Goal: Task Accomplishment & Management: Complete application form

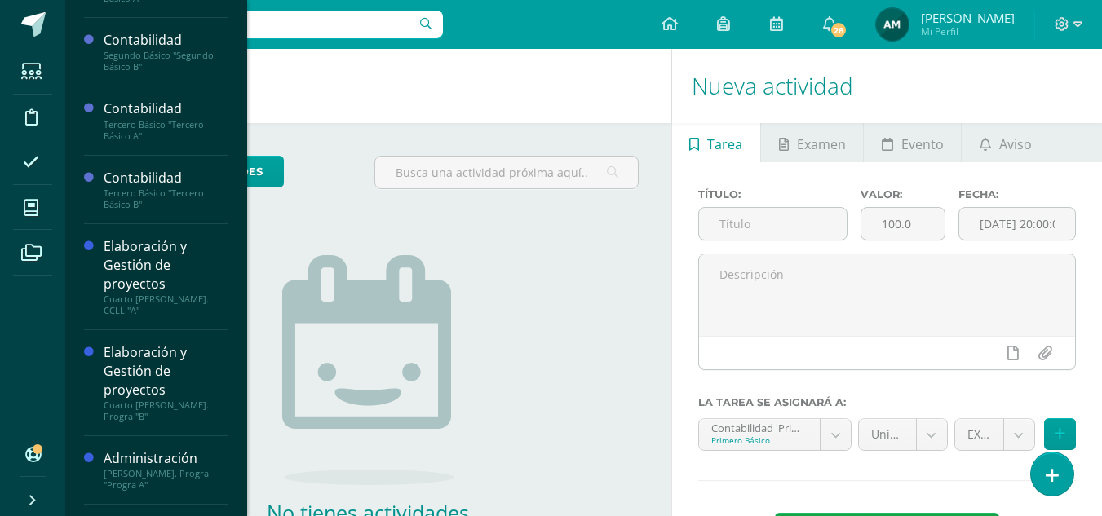
scroll to position [223, 0]
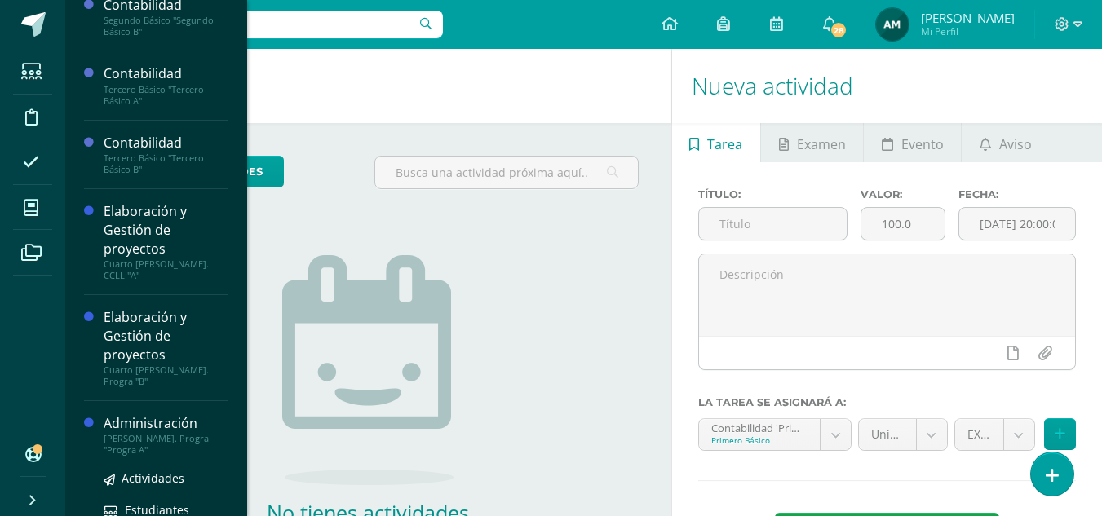
click at [155, 433] on div "[PERSON_NAME]. Progra "Progra A"" at bounding box center [166, 444] width 124 height 23
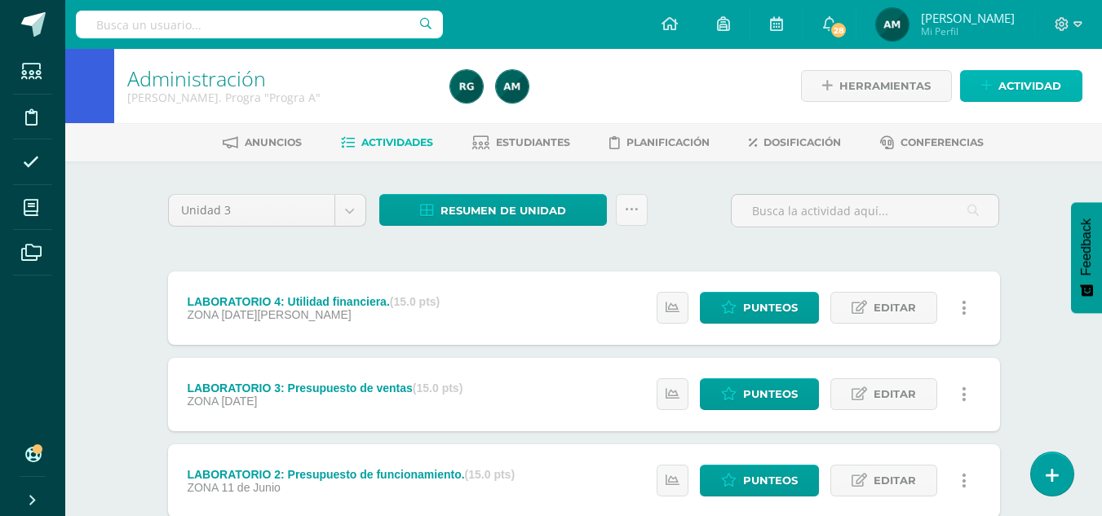
click at [1026, 90] on span "Actividad" at bounding box center [1029, 86] width 63 height 30
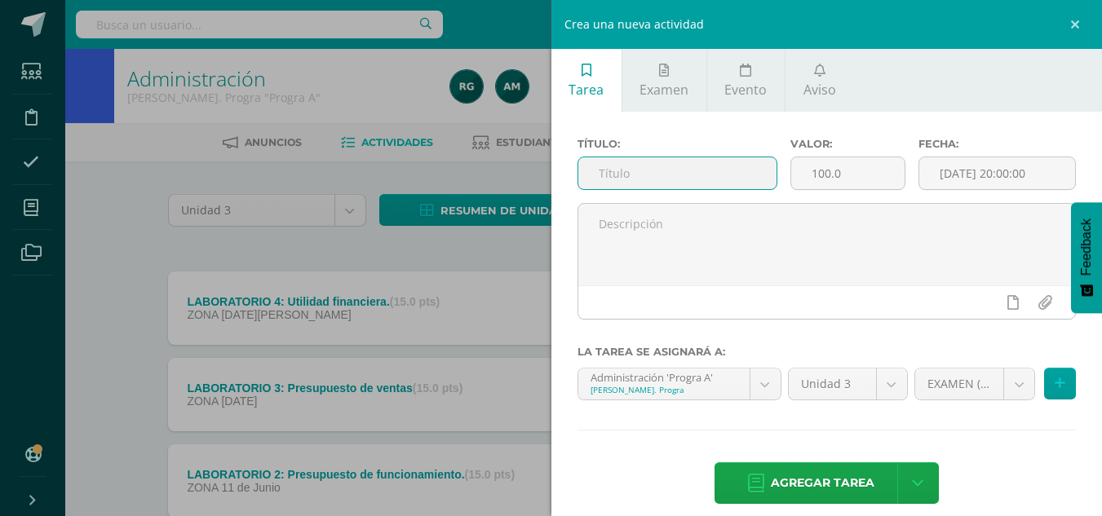
click at [638, 164] on input "text" at bounding box center [677, 173] width 198 height 32
type input "EVALUACIÓN"
click at [836, 179] on input "100.0" at bounding box center [847, 173] width 113 height 32
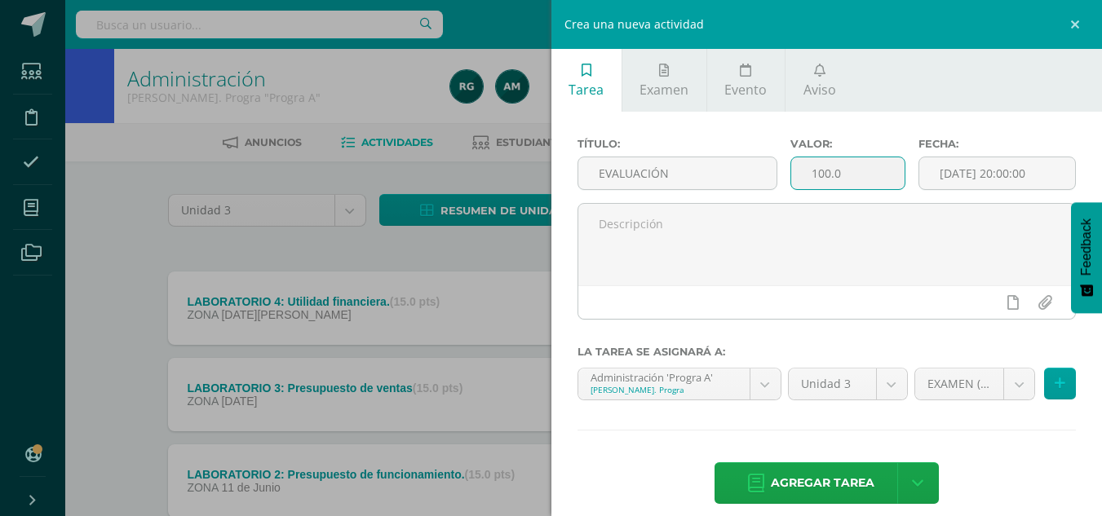
click at [821, 172] on input "100.0" at bounding box center [847, 173] width 113 height 32
type input "30.0"
click at [1036, 170] on input "[DATE] 20:00:00" at bounding box center [997, 173] width 156 height 32
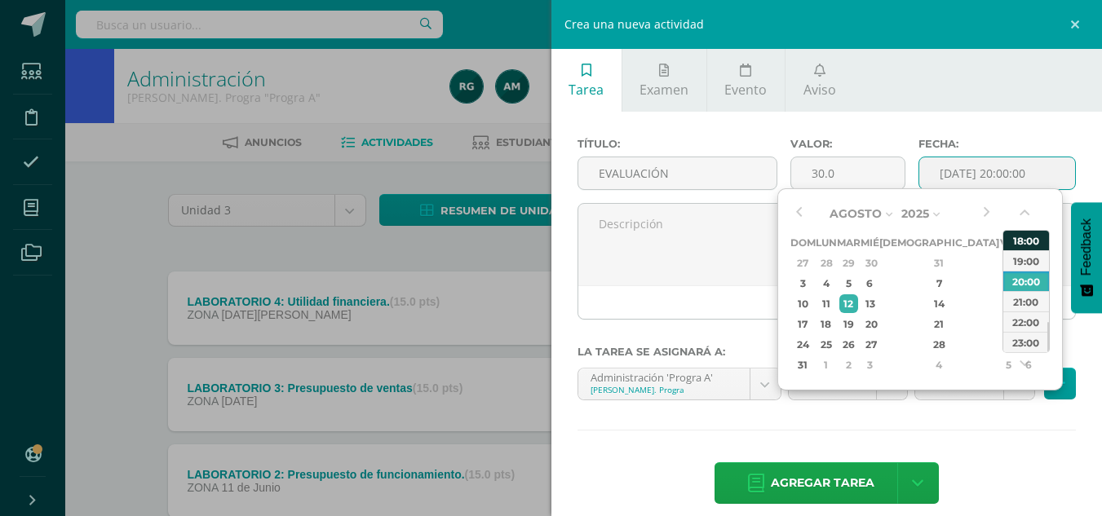
click at [1017, 240] on div "18:00" at bounding box center [1026, 240] width 46 height 20
type input "2025-08-12 18:00"
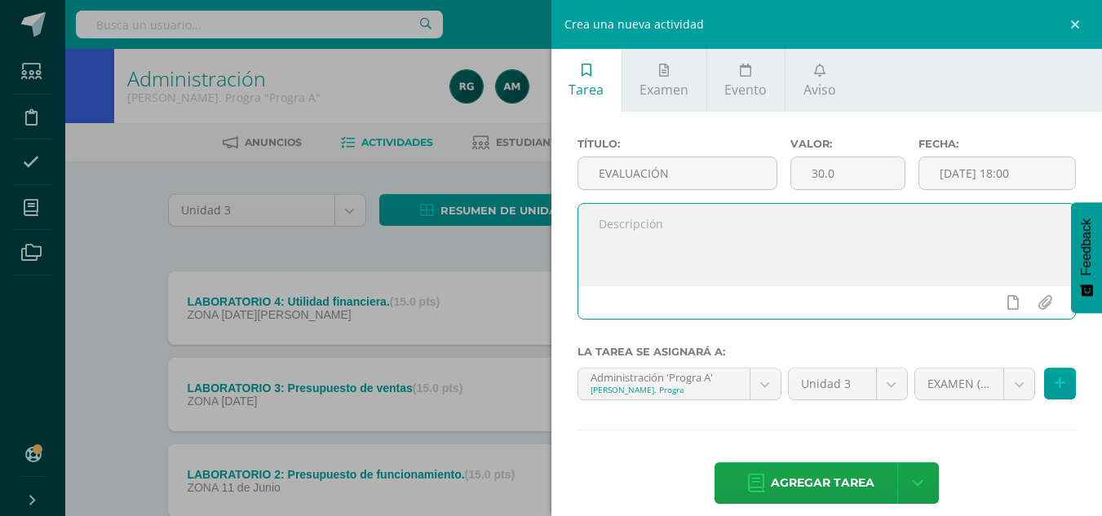
click at [865, 243] on textarea at bounding box center [827, 245] width 498 height 82
type textarea "Evaluación final de unidad."
click at [831, 491] on span "Agregar tarea" at bounding box center [823, 483] width 104 height 40
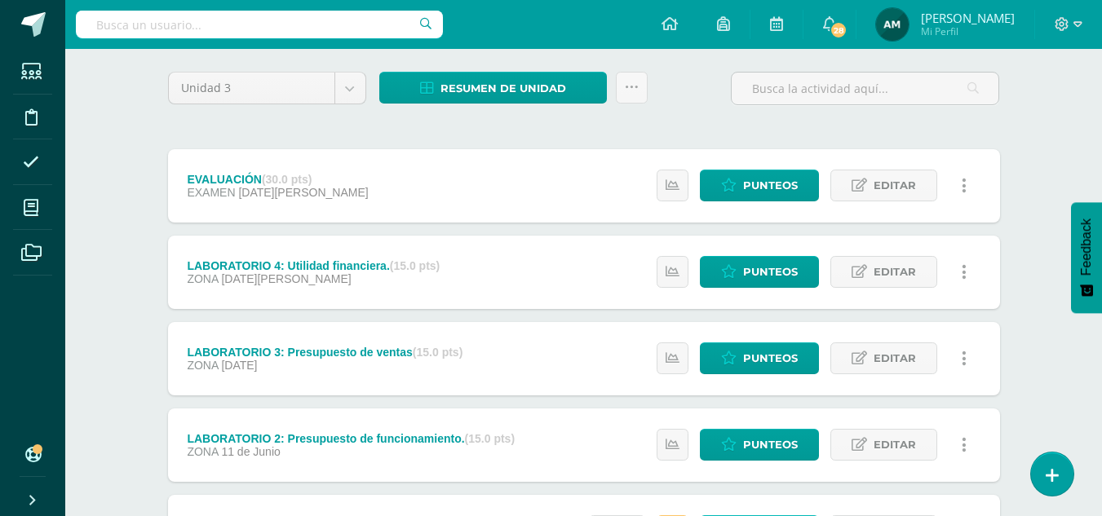
scroll to position [82, 0]
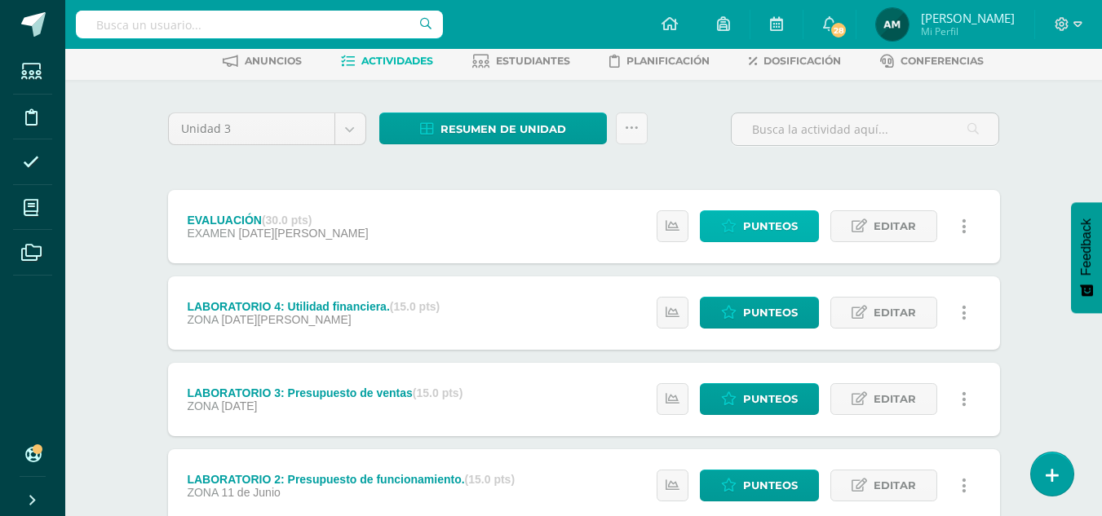
click at [756, 232] on span "Punteos" at bounding box center [770, 226] width 55 height 30
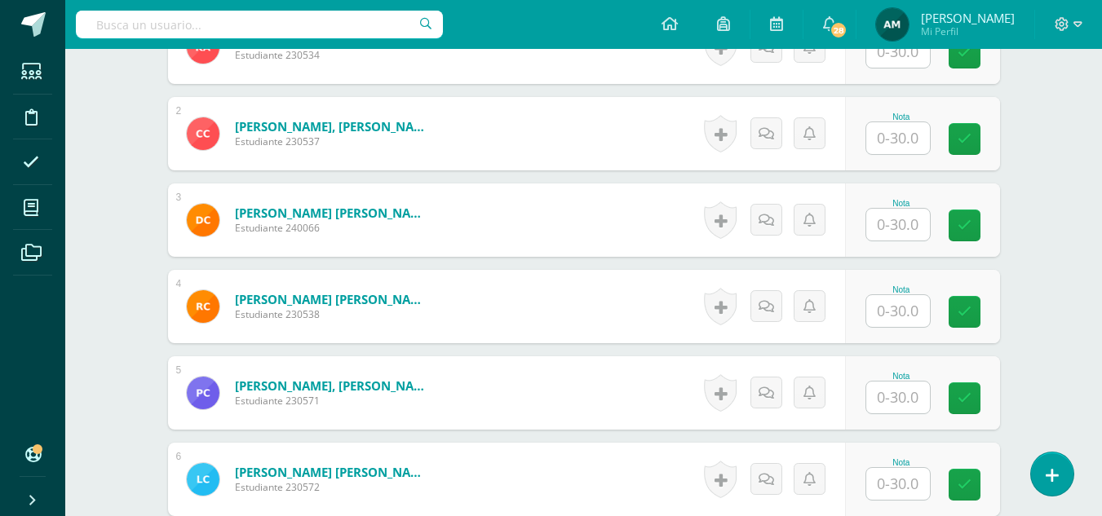
scroll to position [573, 0]
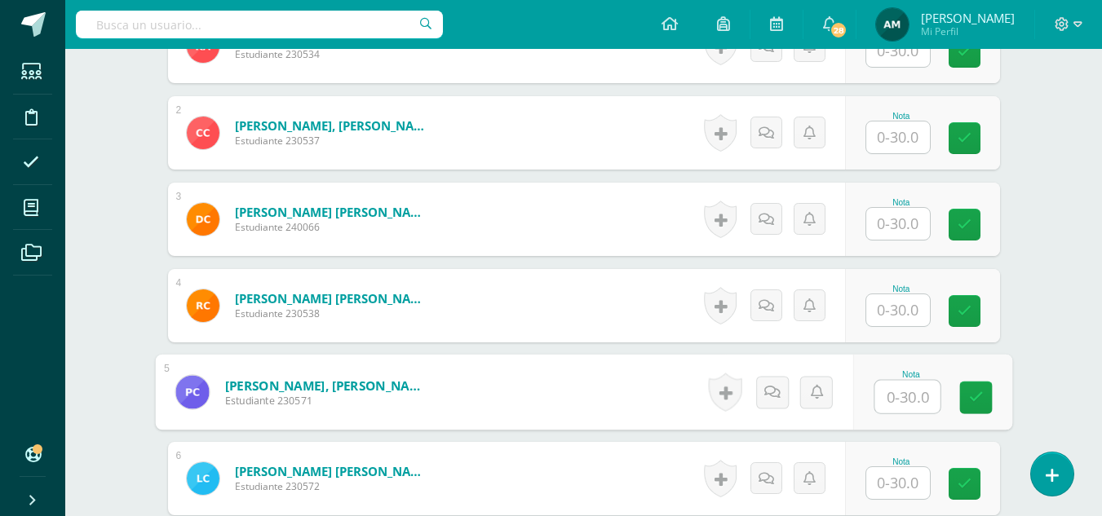
click at [890, 386] on input "text" at bounding box center [906, 397] width 65 height 33
type input "23"
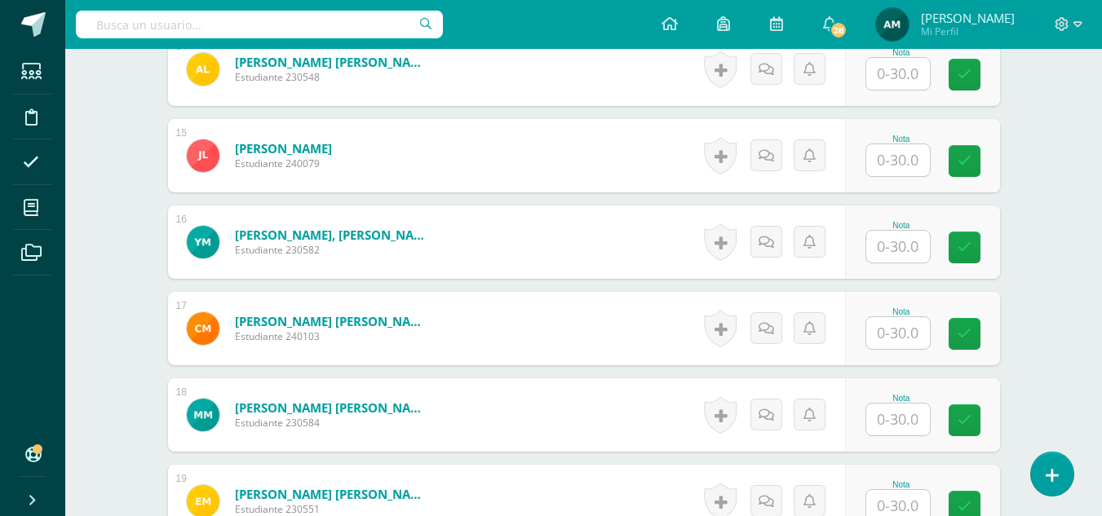
scroll to position [1715, 0]
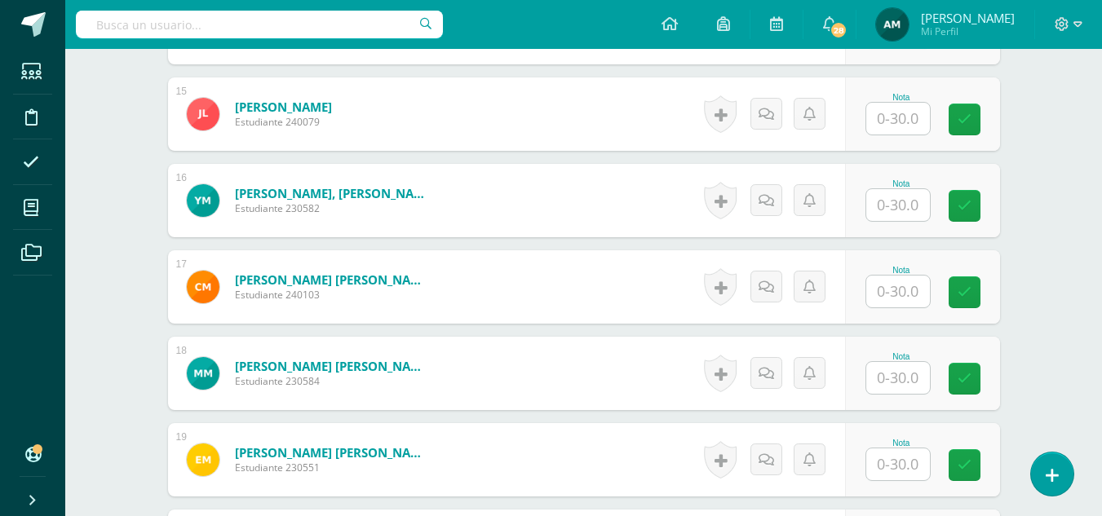
click at [897, 374] on input "text" at bounding box center [898, 378] width 64 height 32
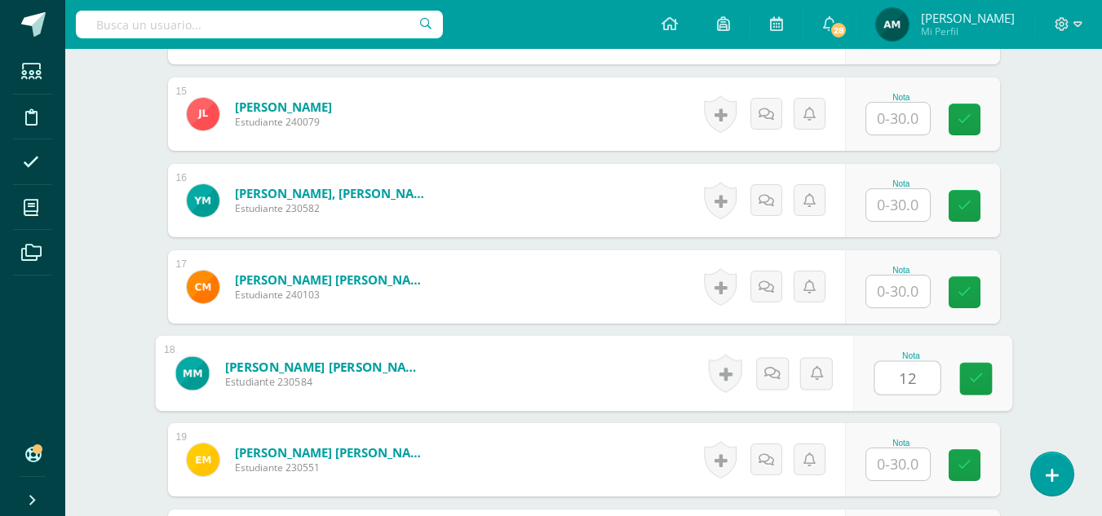
type input "12"
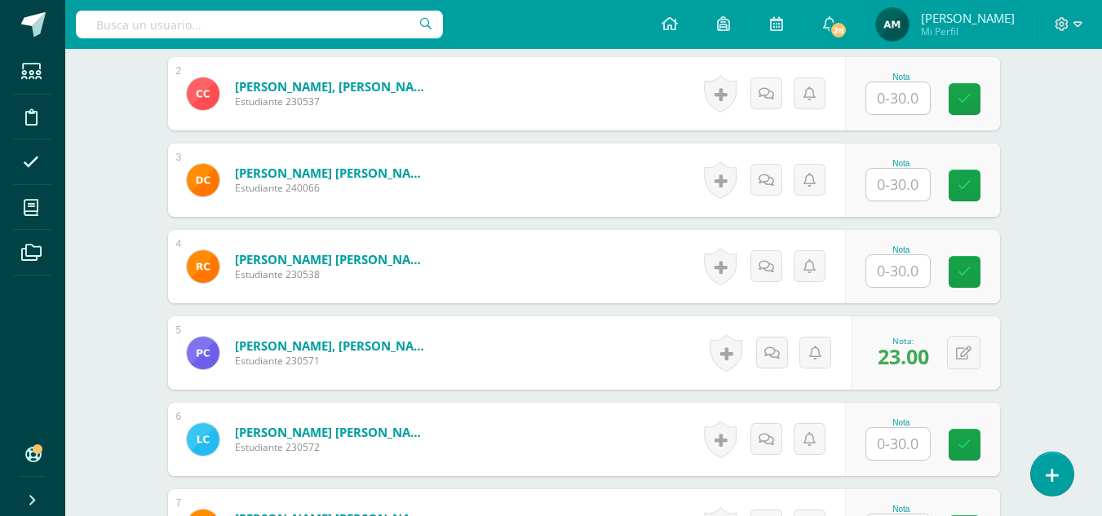
scroll to position [596, 0]
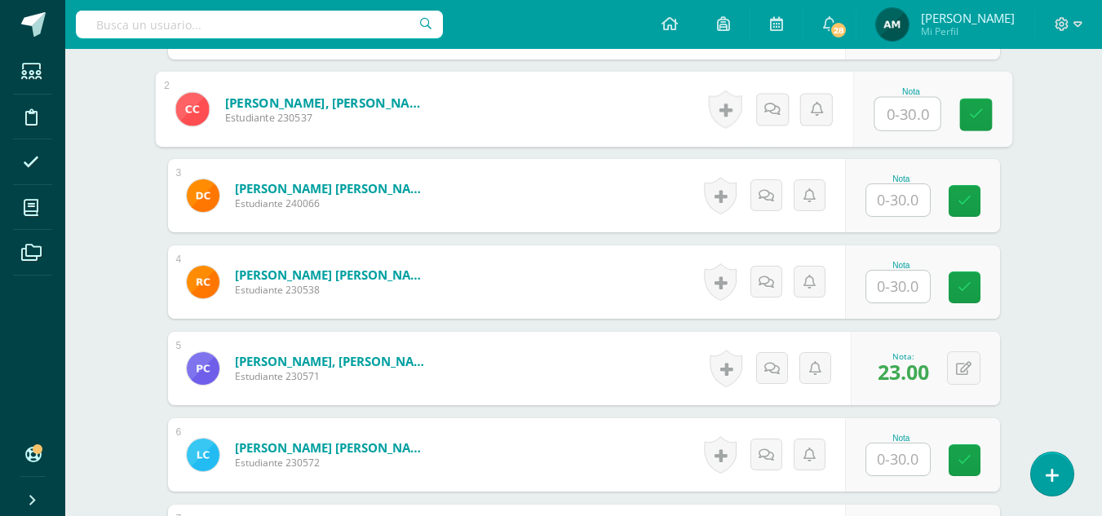
drag, startPoint x: 895, startPoint y: 119, endPoint x: 886, endPoint y: 128, distance: 12.7
click at [892, 120] on input "text" at bounding box center [906, 114] width 65 height 33
type input "19"
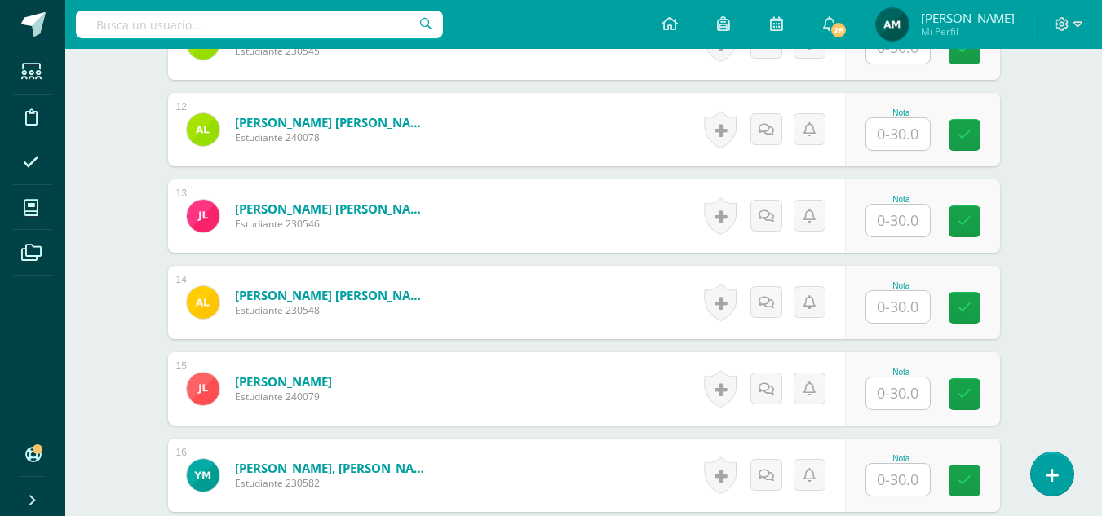
scroll to position [1462, 0]
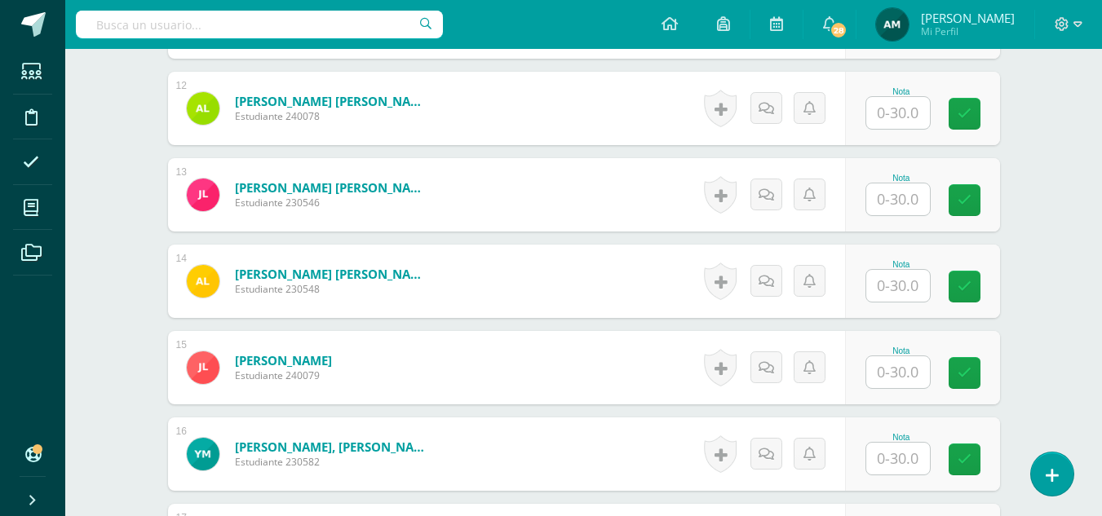
click at [894, 377] on input "text" at bounding box center [898, 372] width 64 height 32
type input "12"
click at [1081, 358] on div "Administración [PERSON_NAME]. Progra "Progra A" Herramientas Detalle de asisten…" at bounding box center [583, 108] width 1037 height 3042
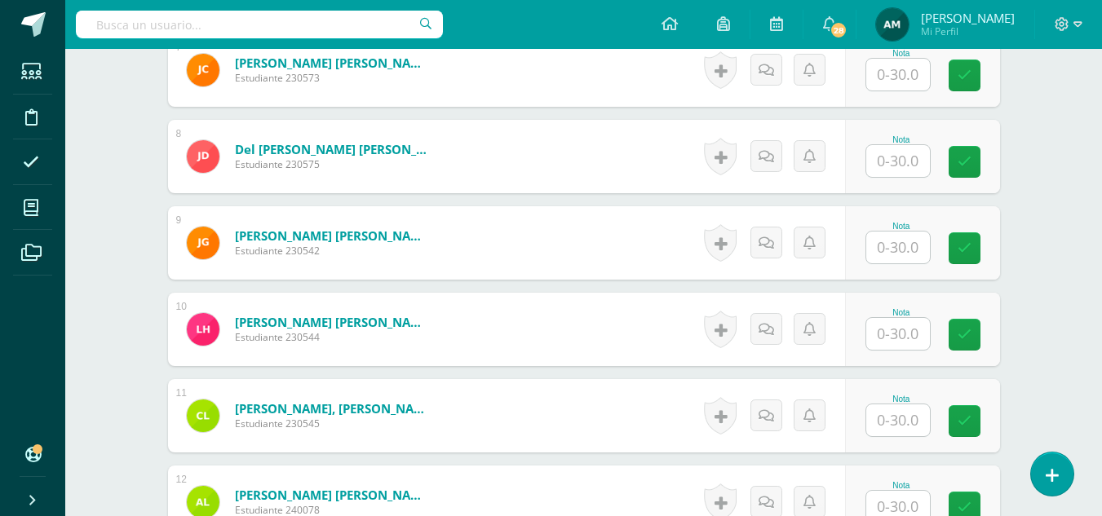
scroll to position [1021, 0]
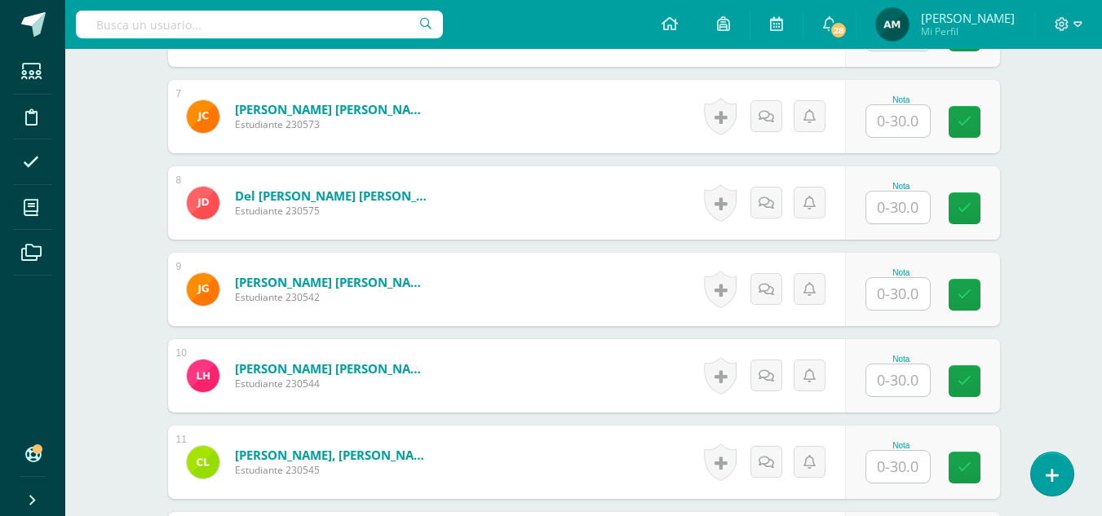
click at [891, 295] on input "text" at bounding box center [898, 294] width 64 height 32
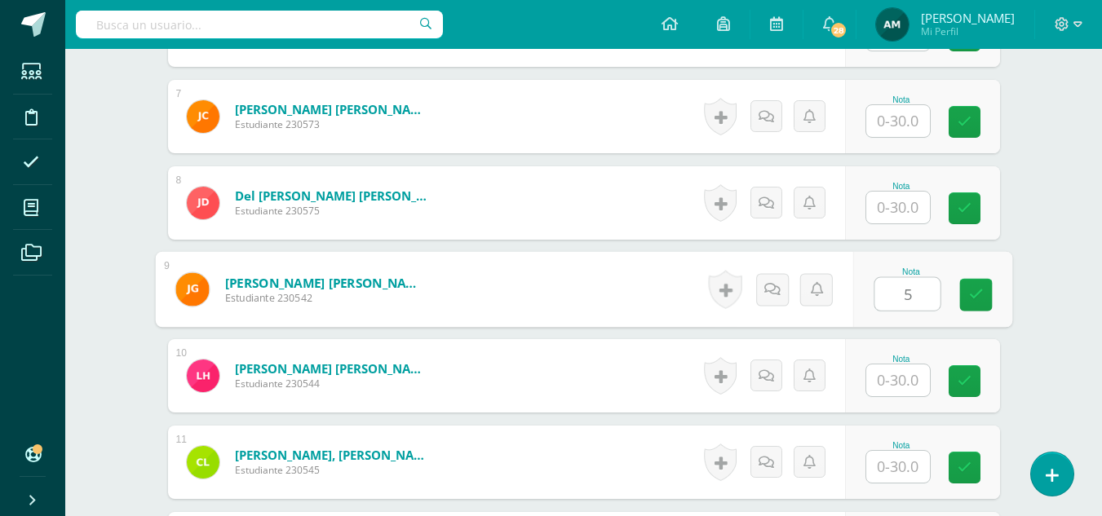
type input "5"
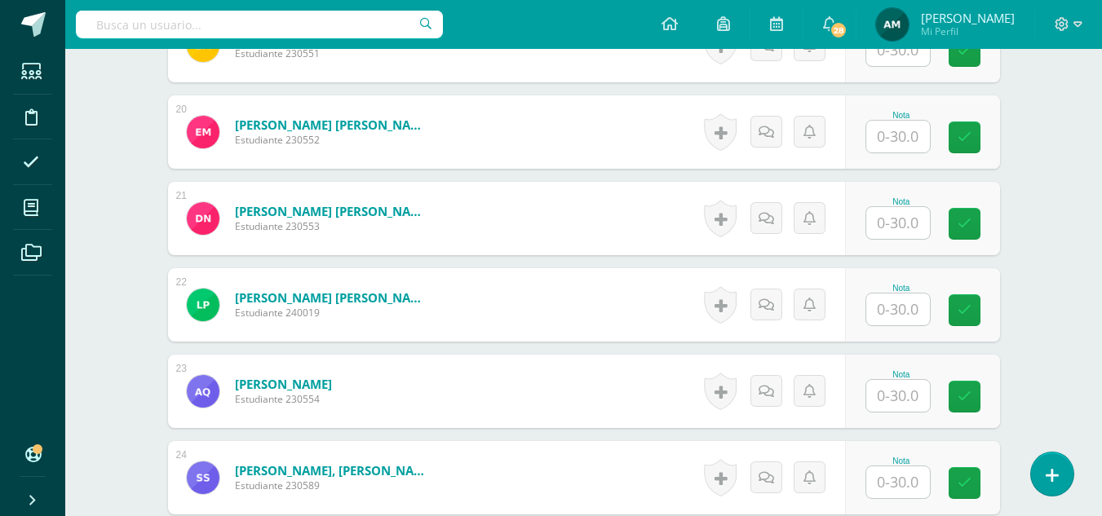
scroll to position [2176, 0]
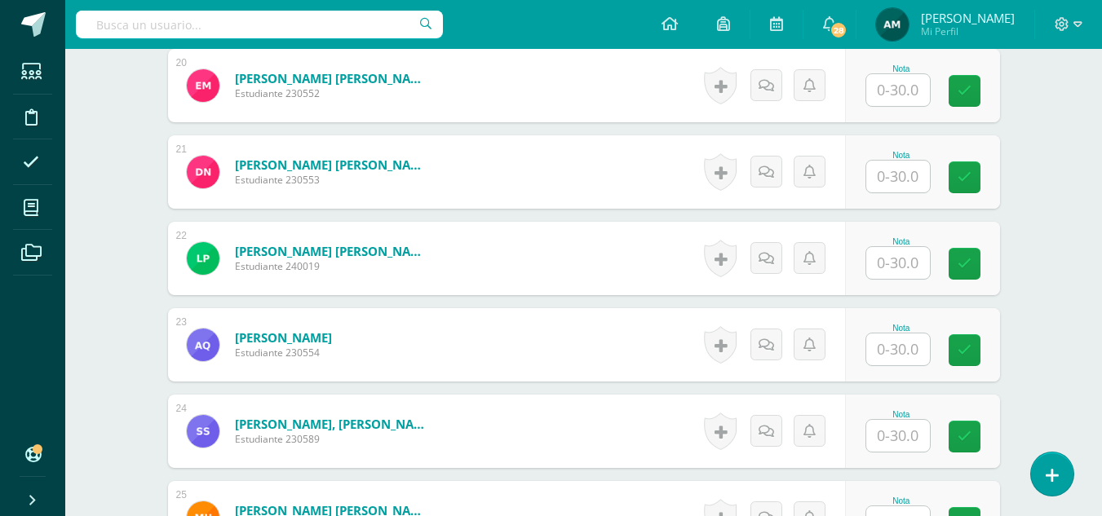
click at [896, 348] on input "text" at bounding box center [898, 350] width 64 height 32
type input "15"
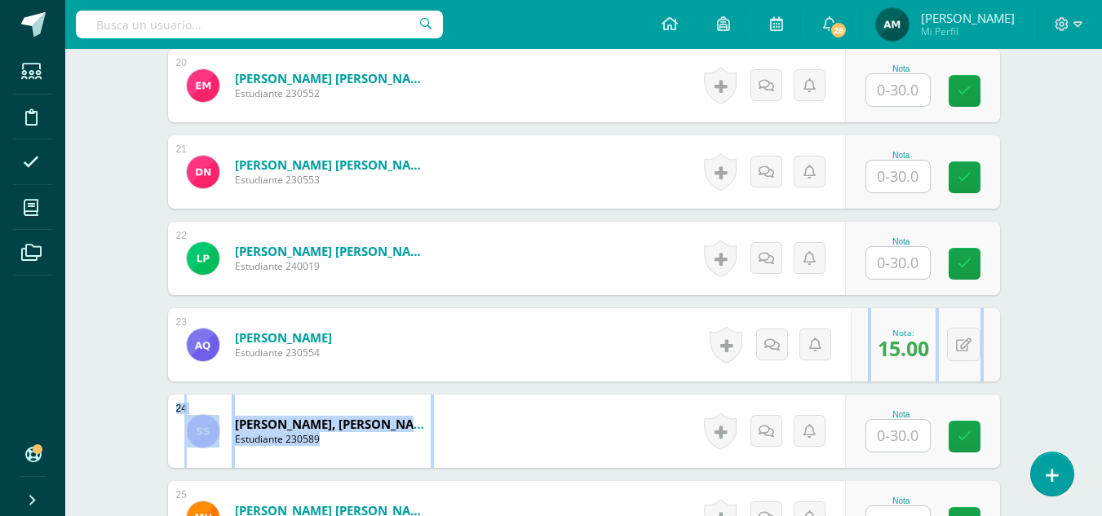
drag, startPoint x: 1101, startPoint y: 384, endPoint x: 1101, endPoint y: 357, distance: 26.9
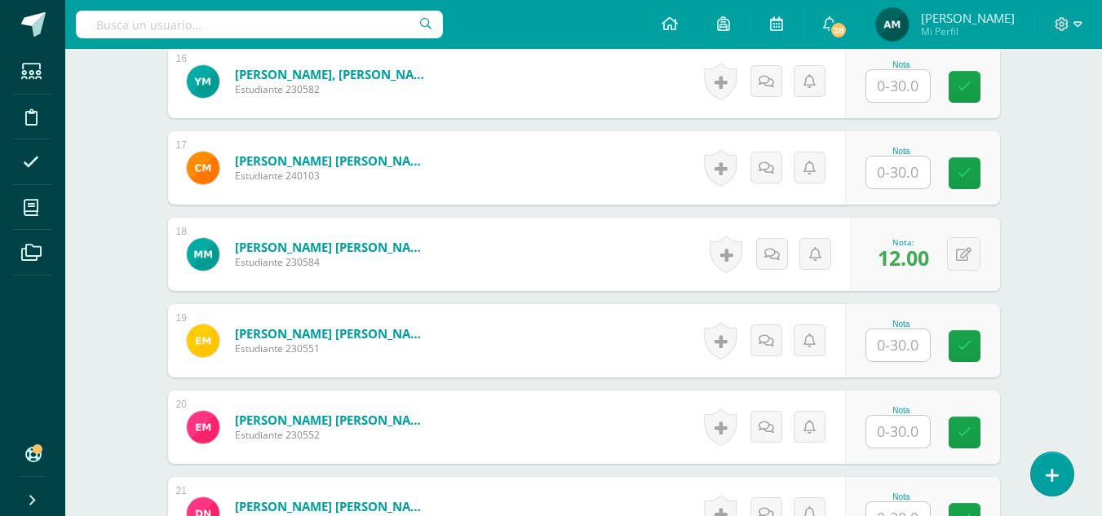
scroll to position [1829, 0]
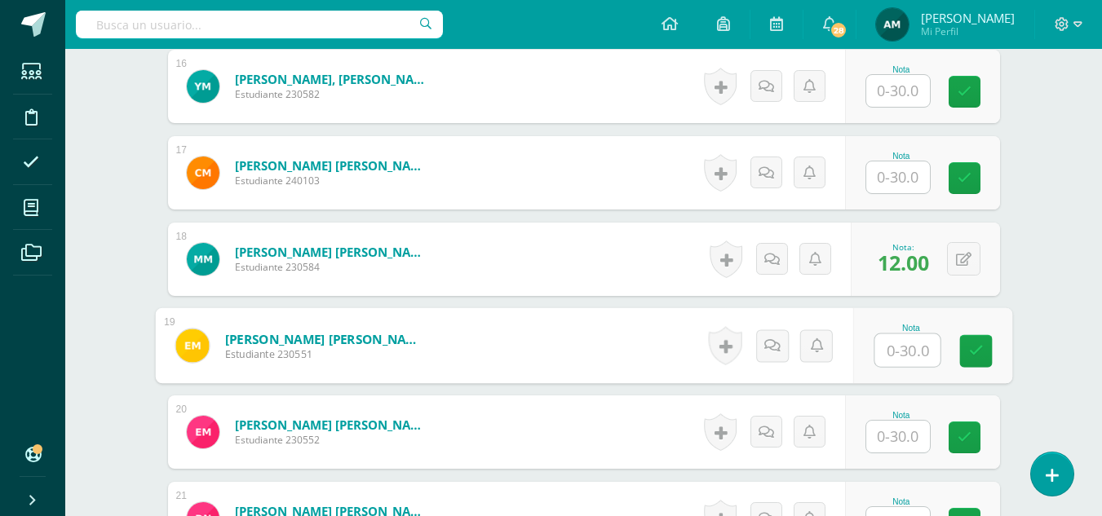
click at [897, 349] on input "text" at bounding box center [906, 350] width 65 height 33
type input "21"
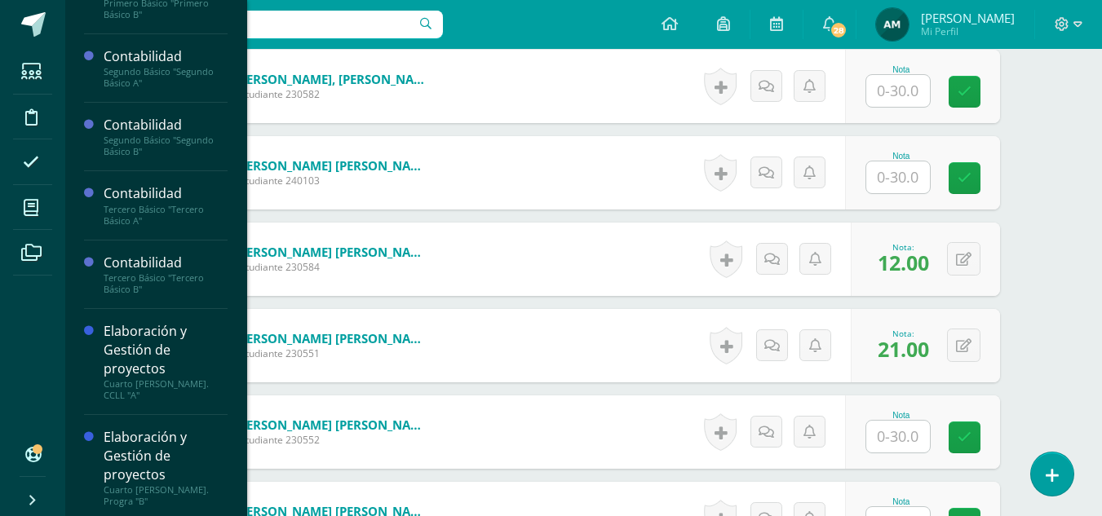
scroll to position [108, 0]
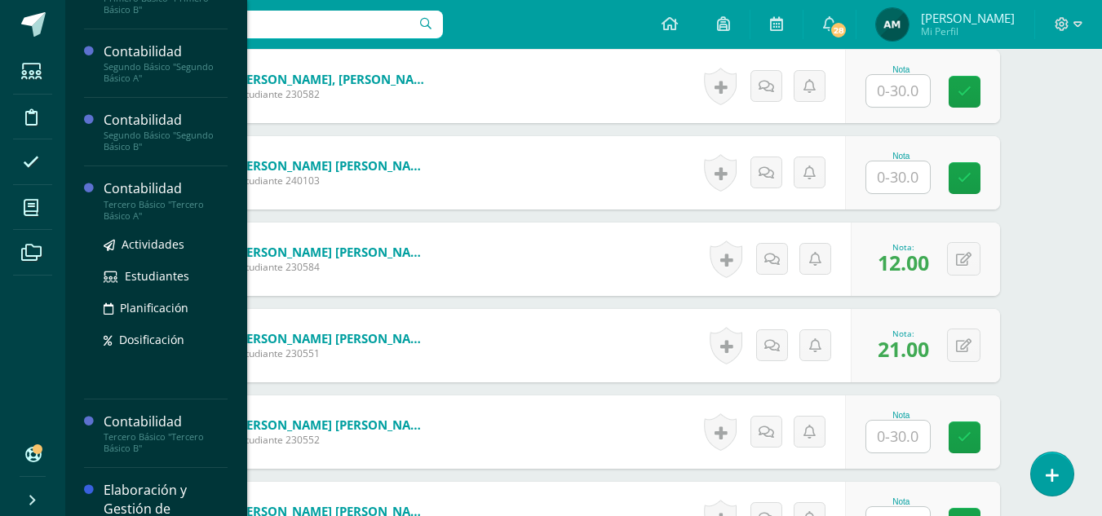
click at [152, 205] on div "Tercero Básico "Tercero Básico A"" at bounding box center [166, 210] width 124 height 23
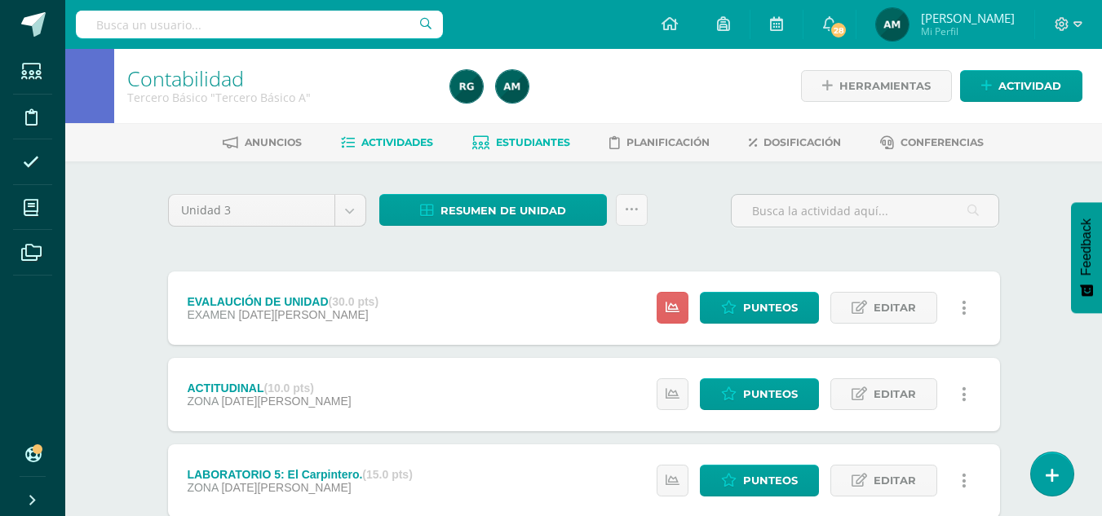
click at [532, 148] on span "Estudiantes" at bounding box center [533, 142] width 74 height 12
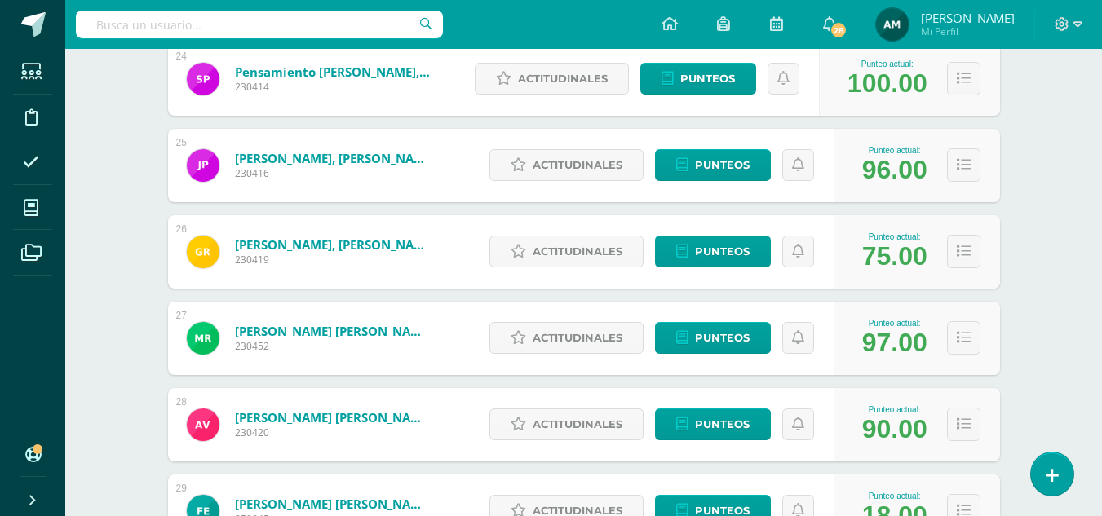
scroll to position [2326, 0]
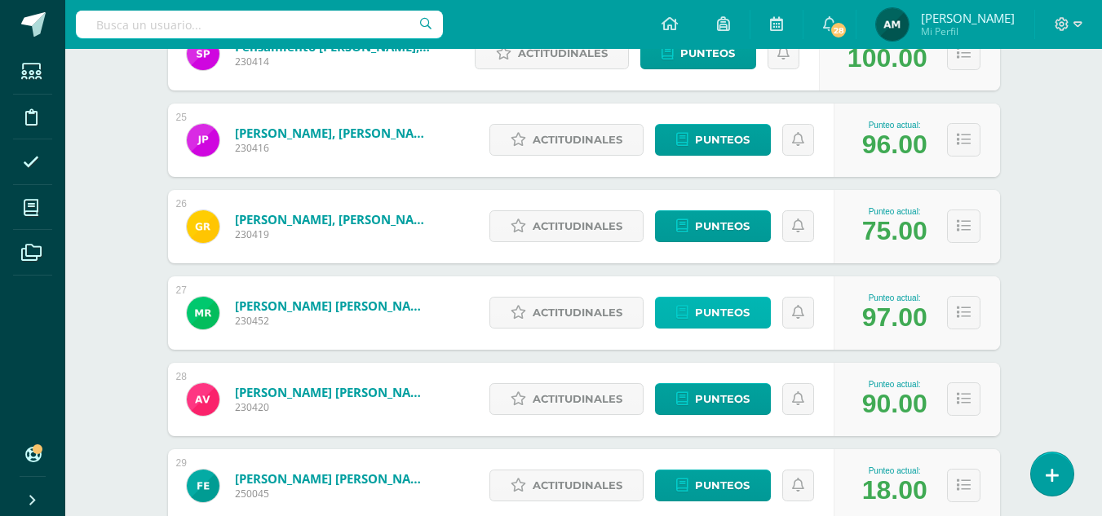
click at [726, 315] on span "Punteos" at bounding box center [722, 313] width 55 height 30
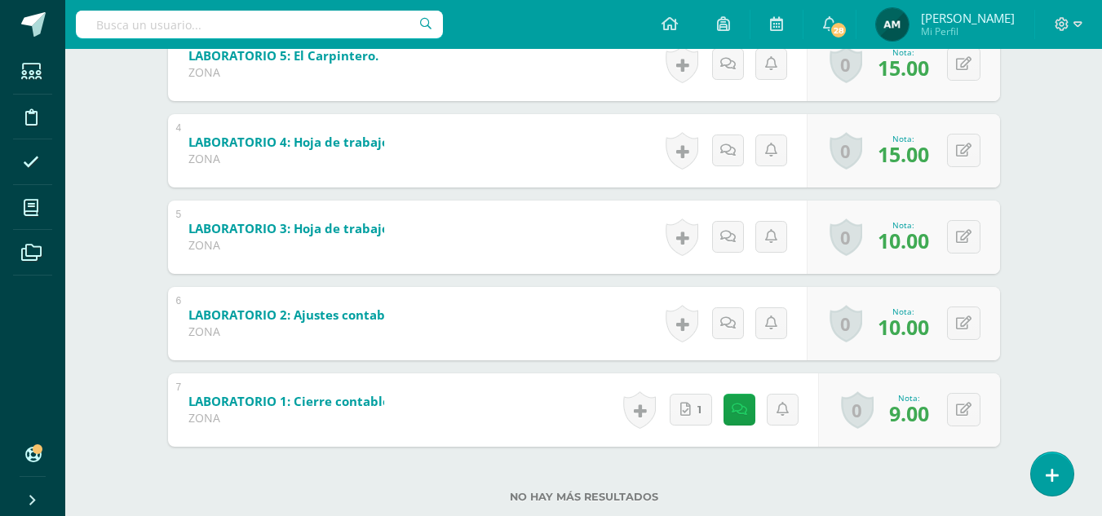
scroll to position [569, 0]
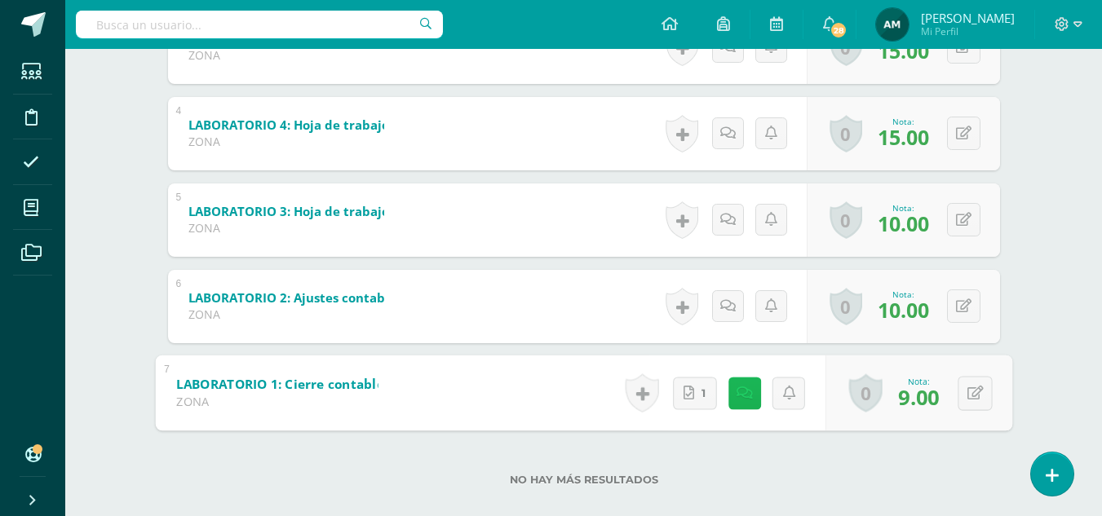
click at [741, 401] on link at bounding box center [744, 393] width 33 height 33
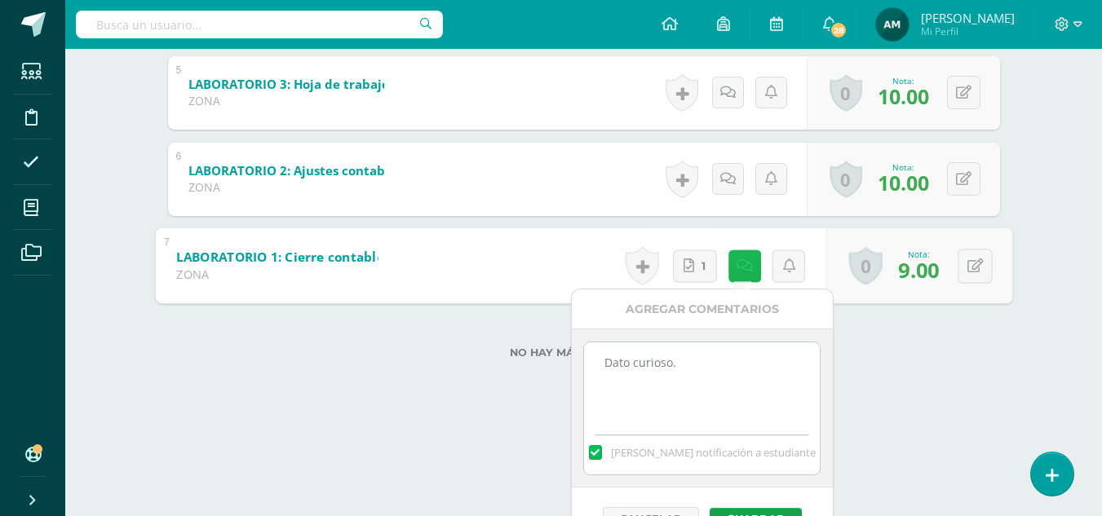
scroll to position [731, 0]
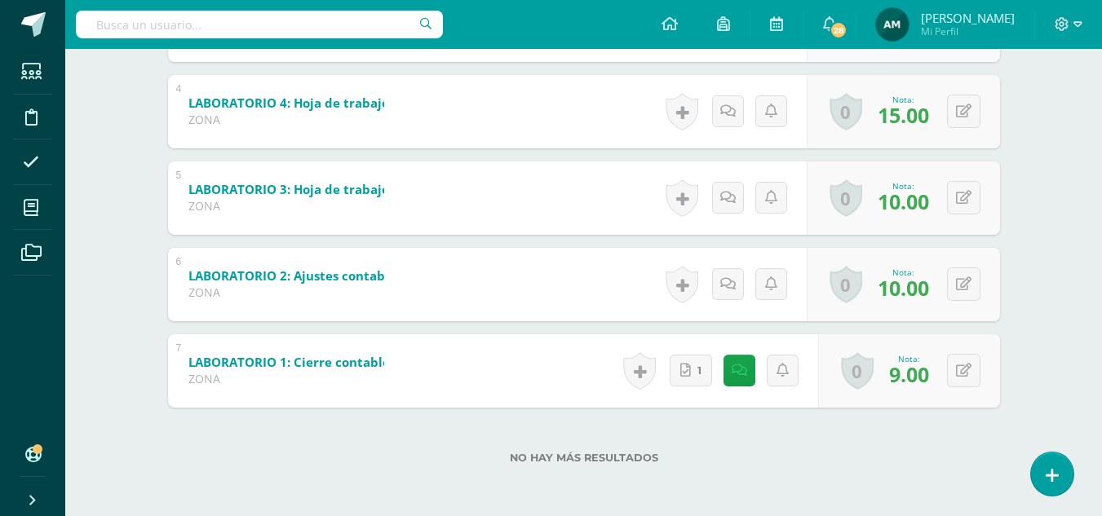
scroll to position [591, 0]
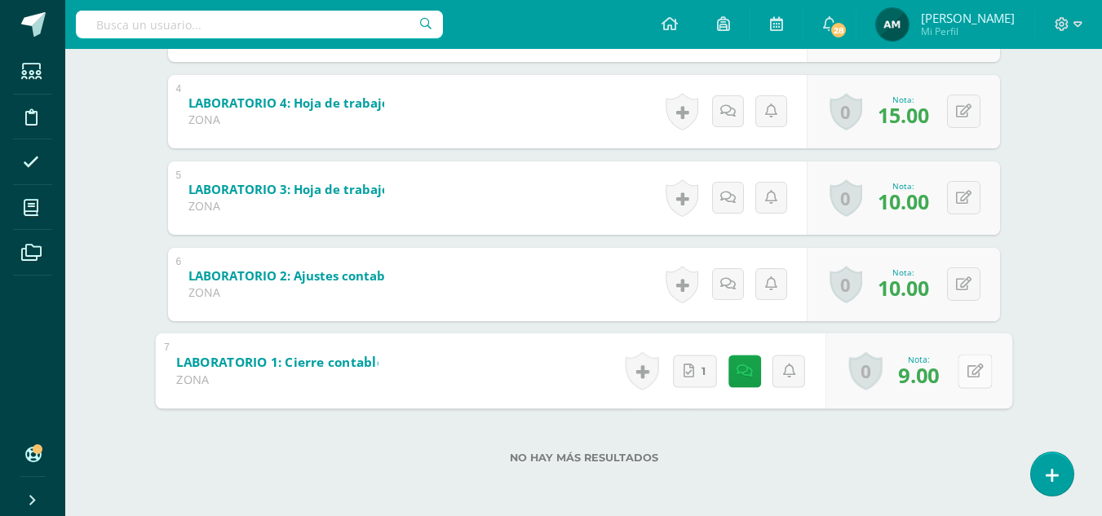
click at [962, 371] on button at bounding box center [975, 371] width 34 height 34
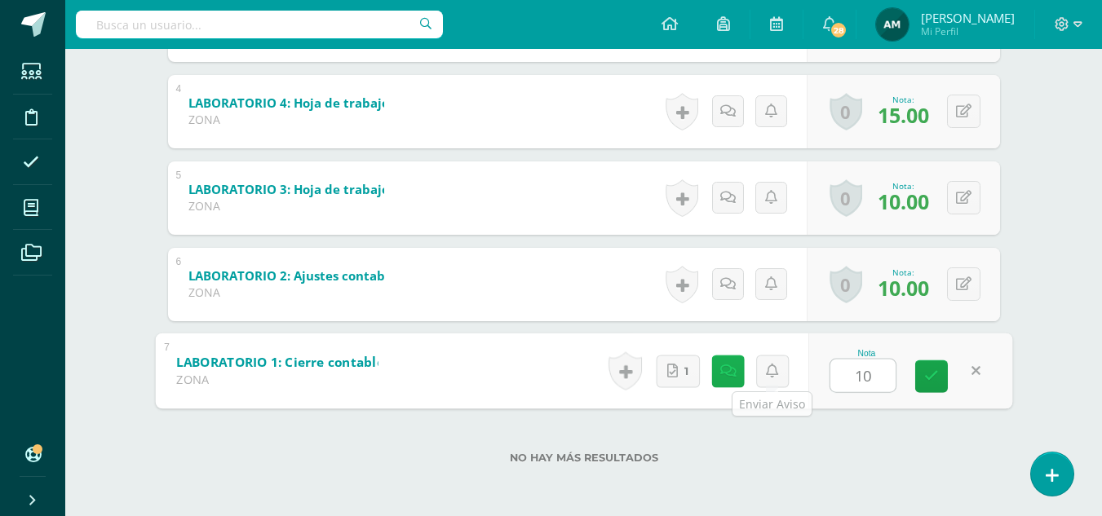
type input "10"
click at [734, 371] on icon at bounding box center [727, 371] width 16 height 14
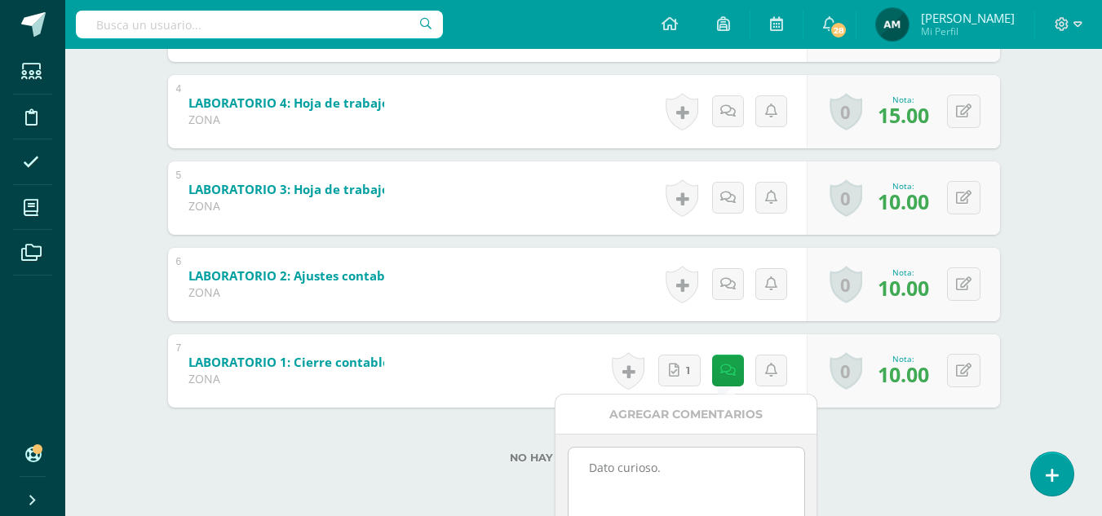
click at [681, 469] on textarea "Dato curioso." at bounding box center [687, 489] width 236 height 82
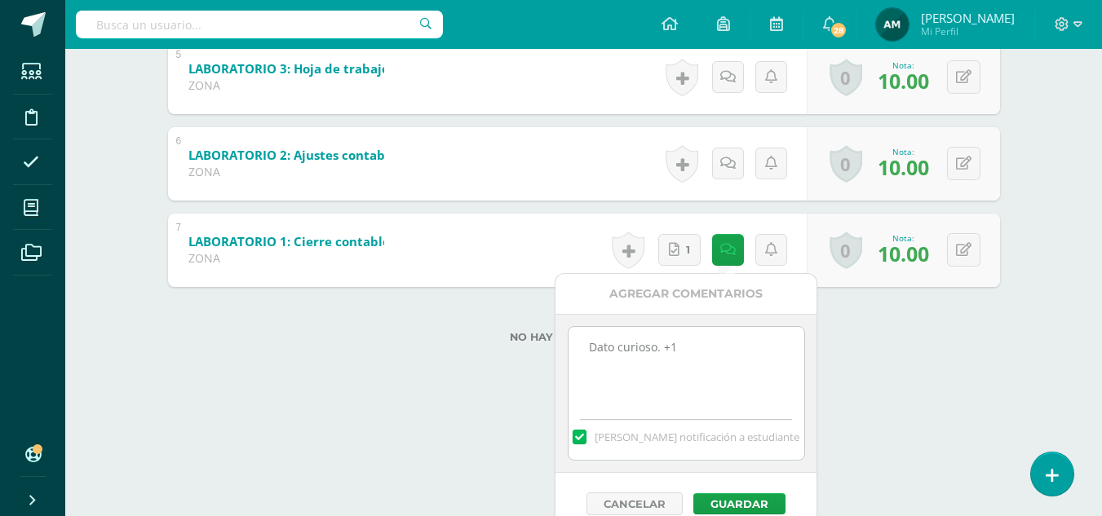
scroll to position [731, 0]
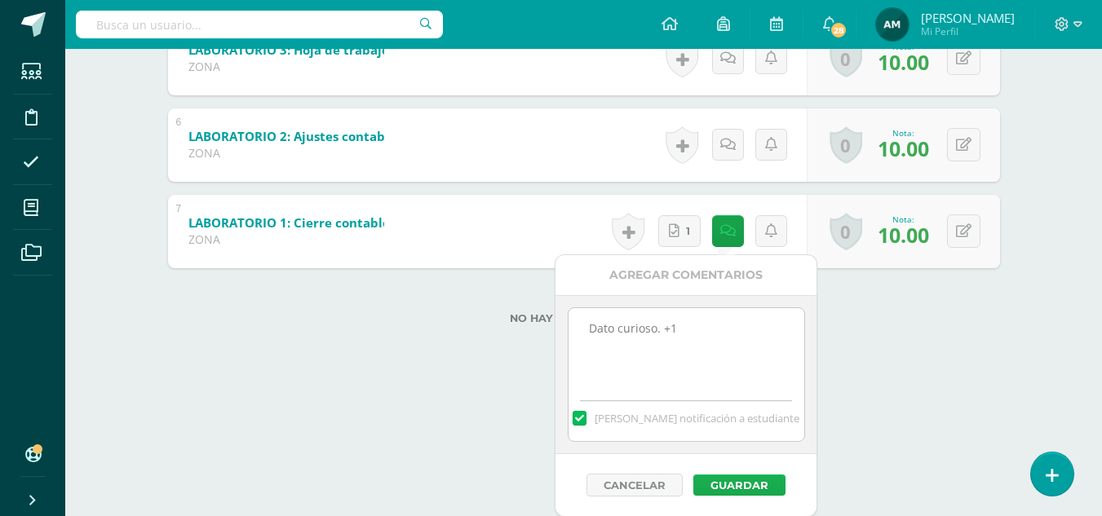
type textarea "Dato curioso. +1"
click at [765, 491] on button "Guardar" at bounding box center [739, 485] width 92 height 21
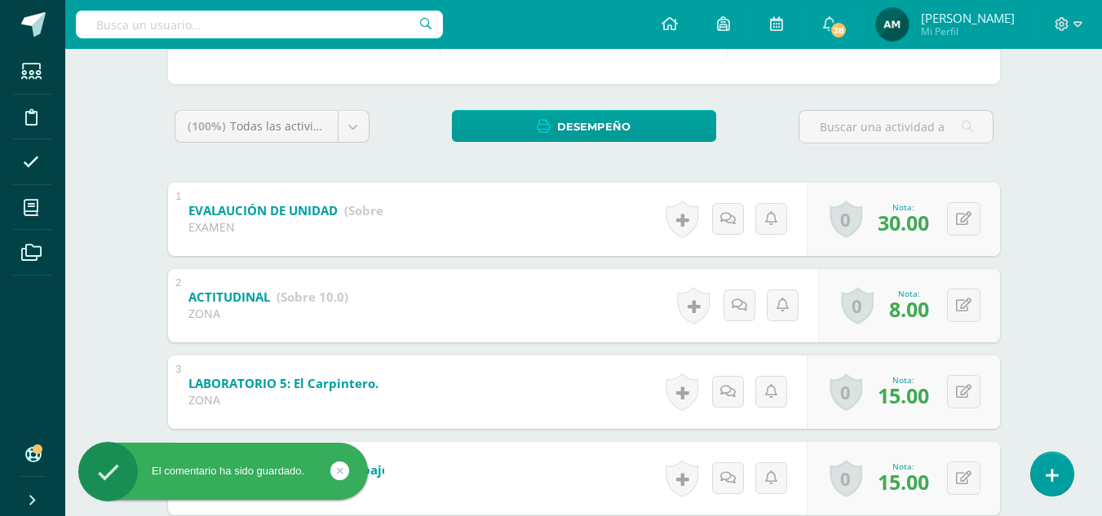
scroll to position [272, 0]
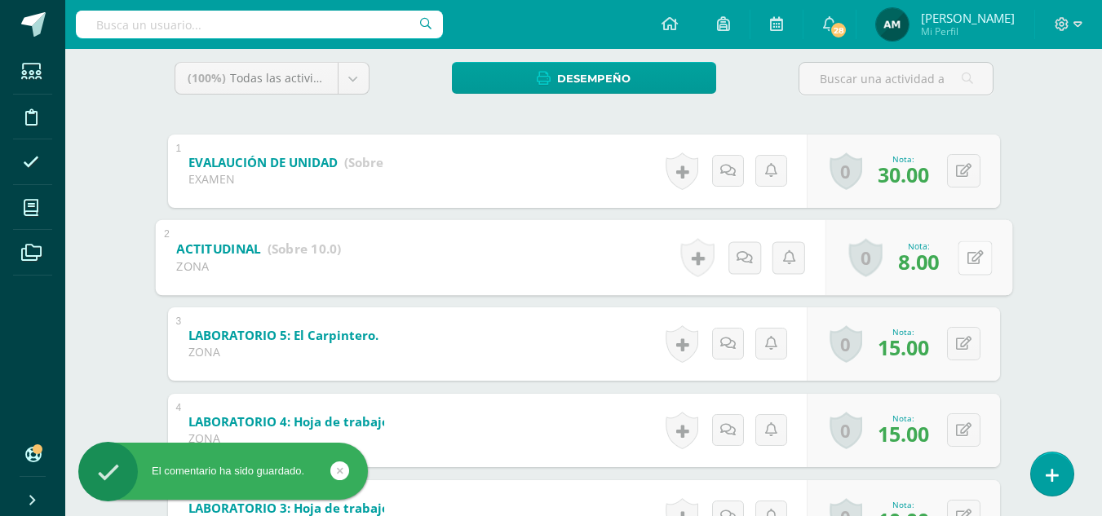
click at [960, 261] on button at bounding box center [975, 258] width 34 height 34
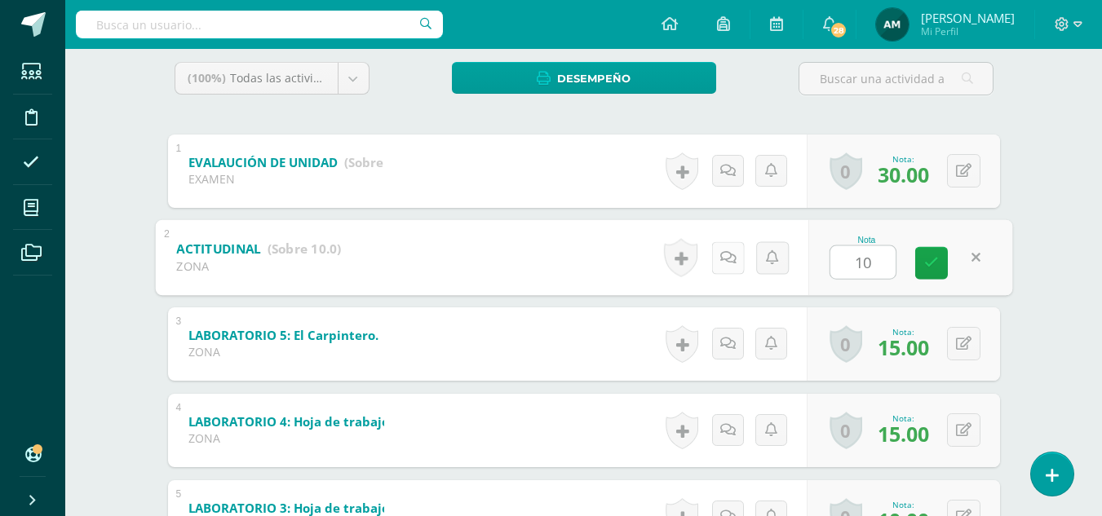
type input "10"
click at [739, 258] on link at bounding box center [727, 257] width 33 height 33
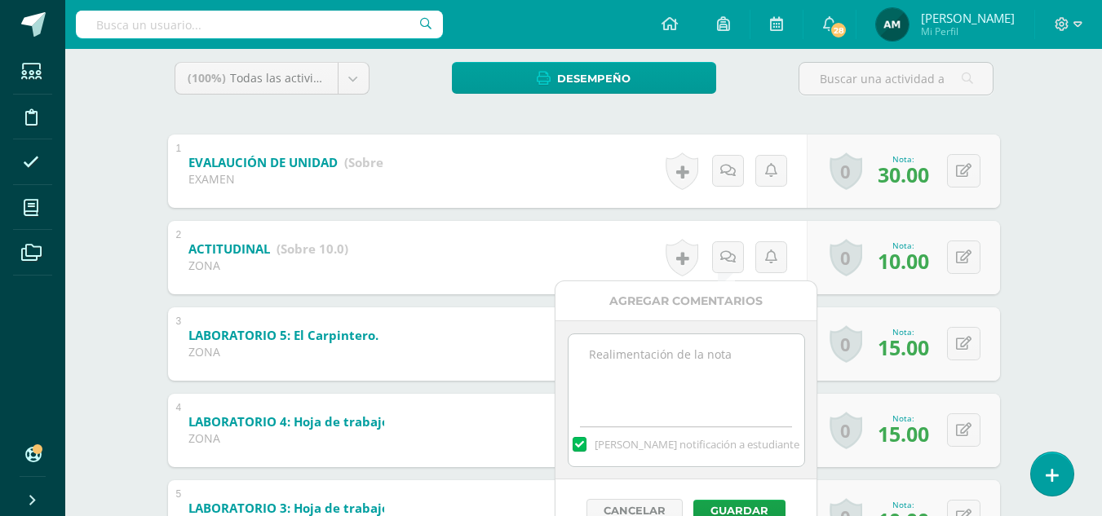
click at [712, 392] on textarea at bounding box center [687, 375] width 236 height 82
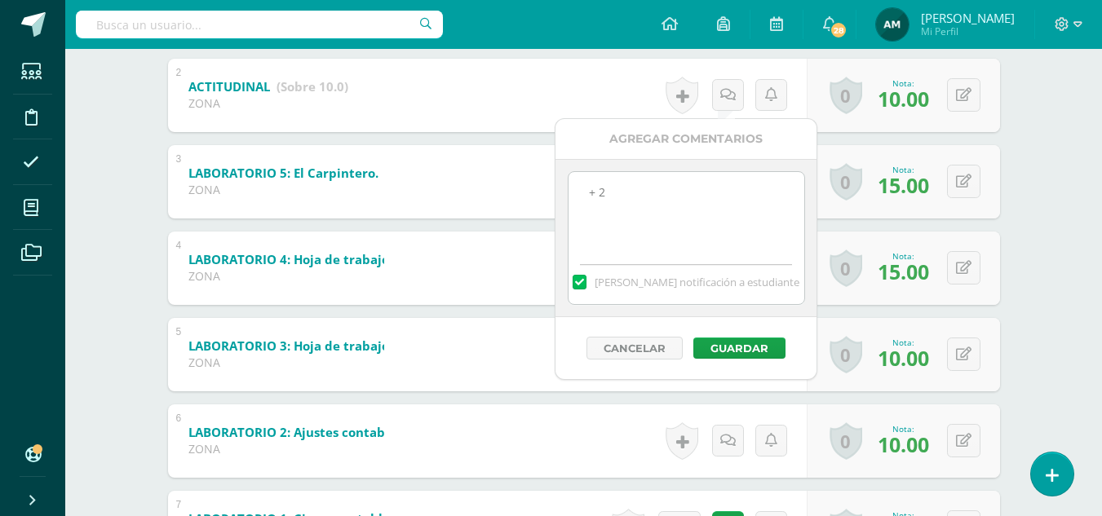
scroll to position [436, 0]
type textarea "+ 2"
click at [752, 345] on button "Guardar" at bounding box center [739, 348] width 92 height 21
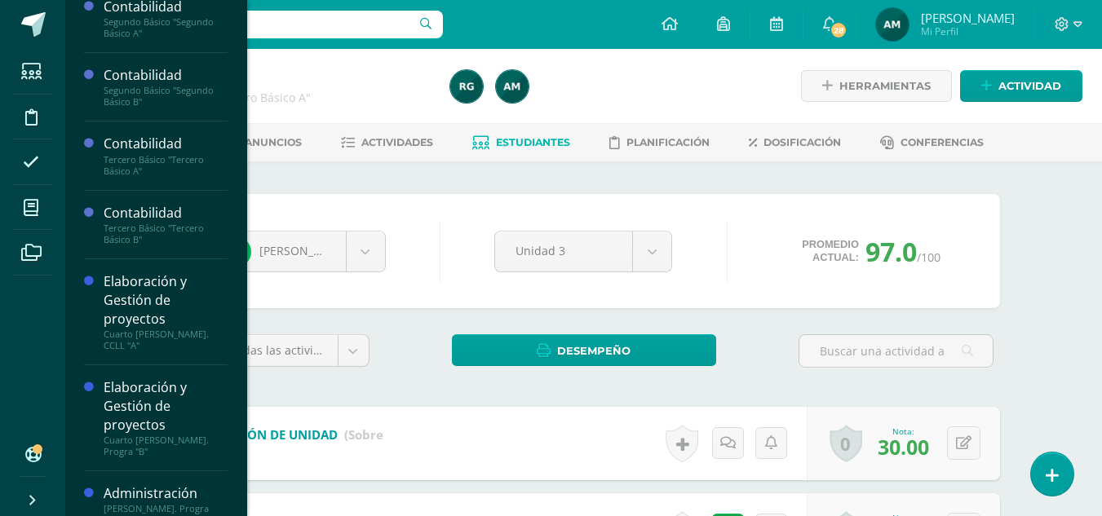
scroll to position [223, 0]
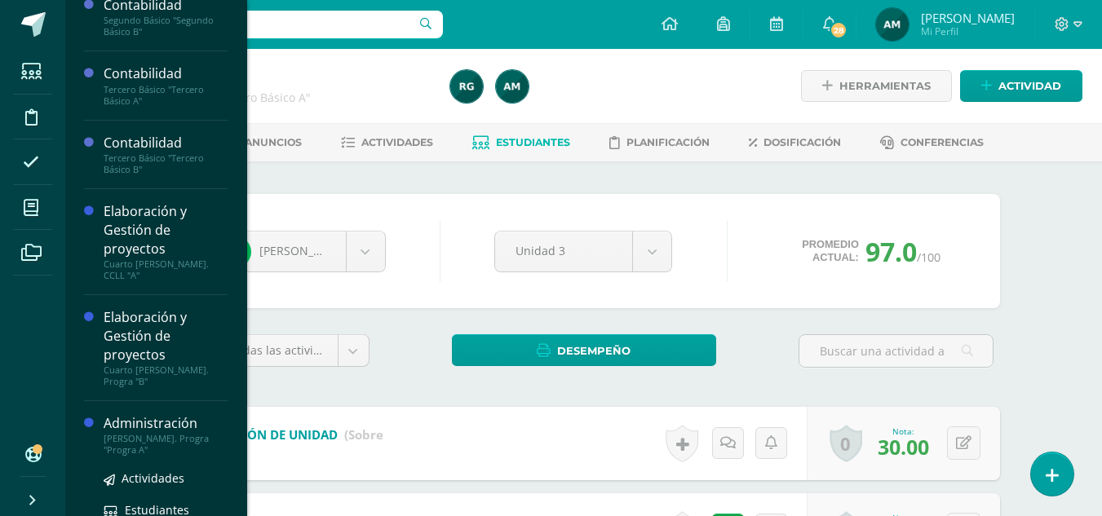
click at [132, 433] on div "[PERSON_NAME]. Progra "Progra A"" at bounding box center [166, 444] width 124 height 23
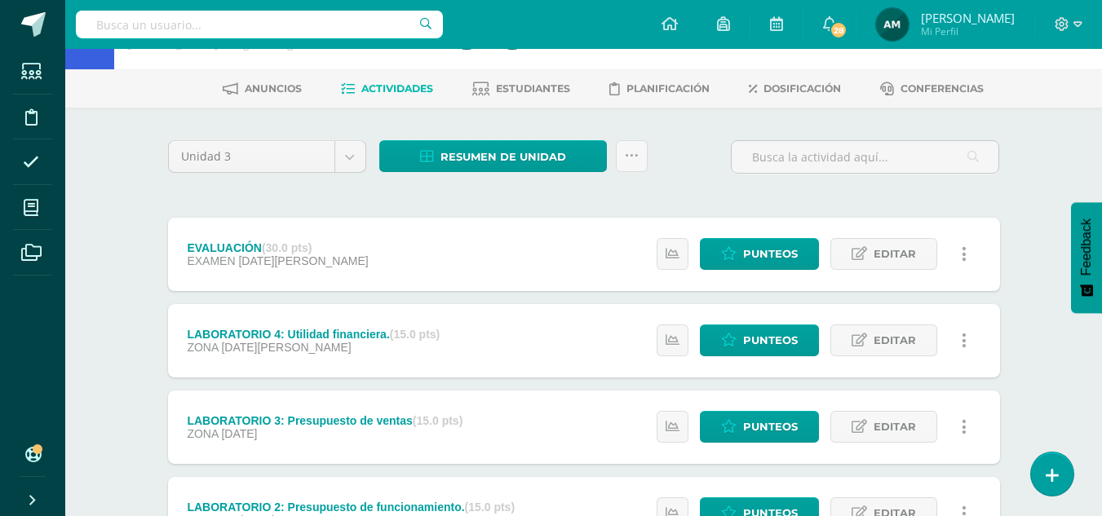
scroll to position [163, 0]
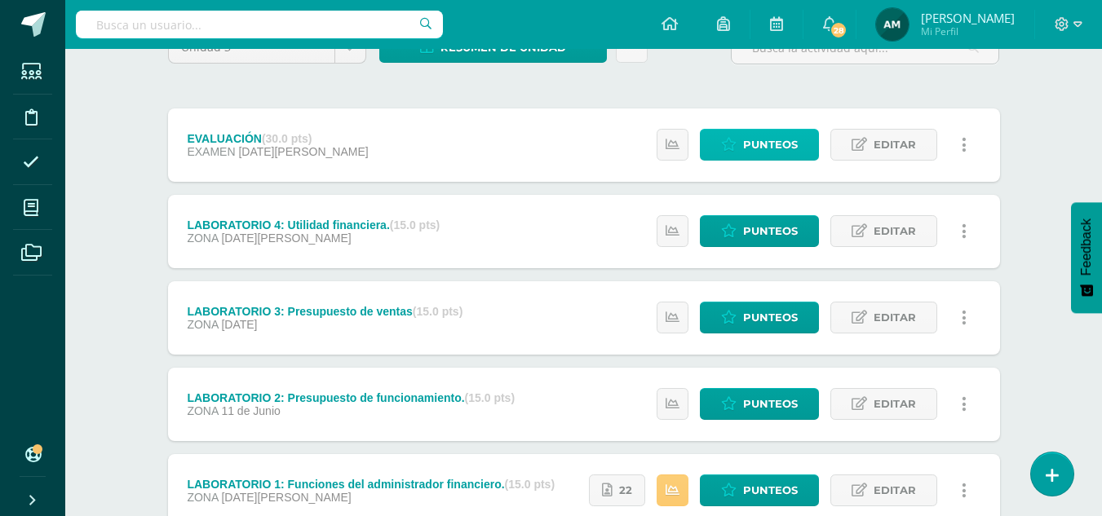
click at [772, 148] on span "Punteos" at bounding box center [770, 145] width 55 height 30
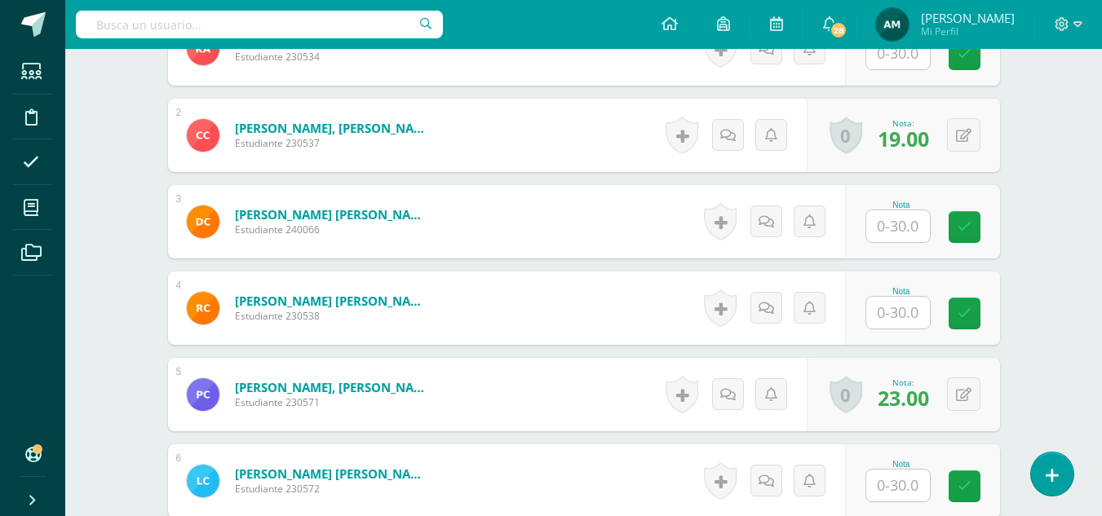
scroll to position [652, 0]
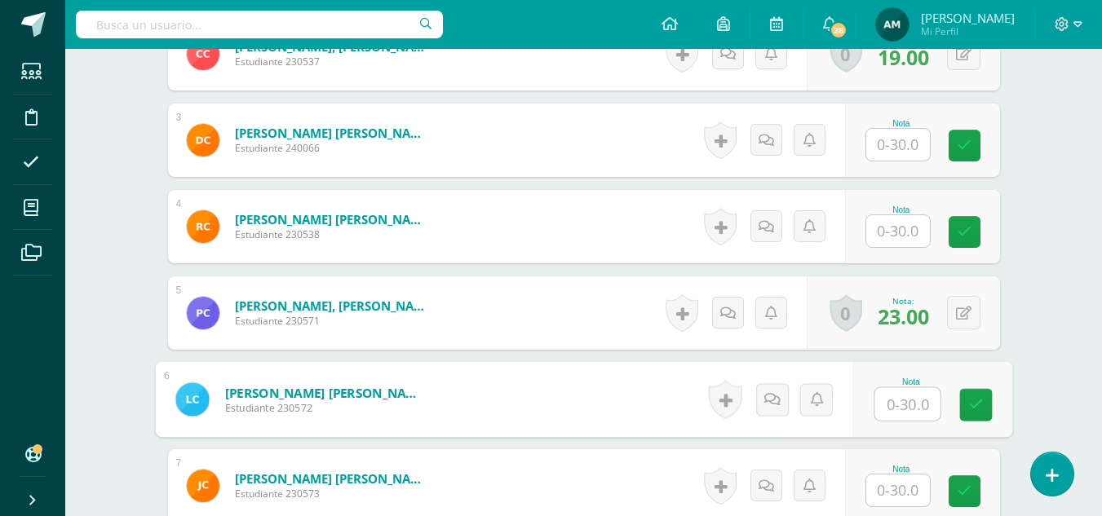
click at [891, 408] on input "text" at bounding box center [906, 404] width 65 height 33
type input "13"
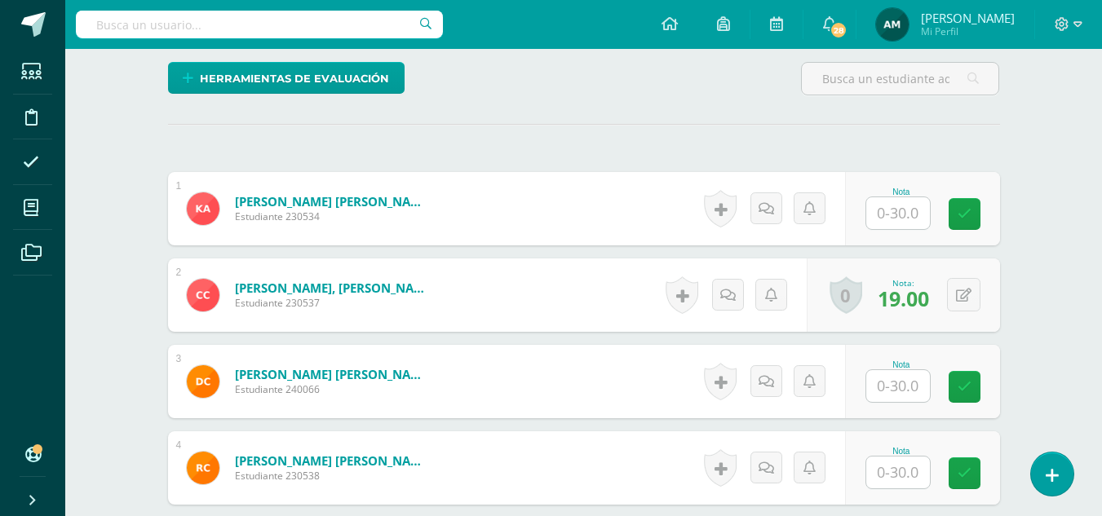
scroll to position [400, 0]
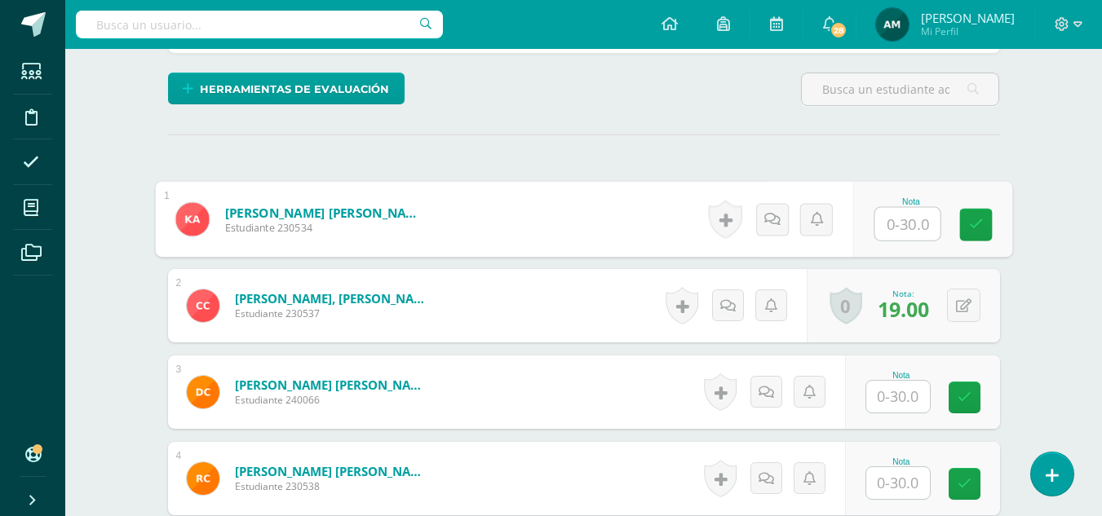
click at [901, 225] on input "text" at bounding box center [906, 224] width 65 height 33
type input "22"
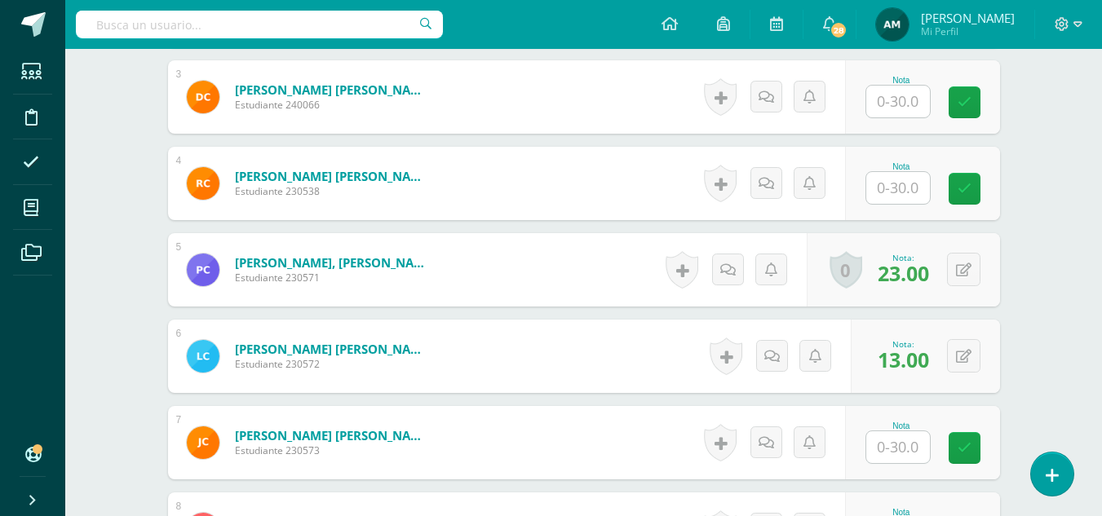
scroll to position [706, 0]
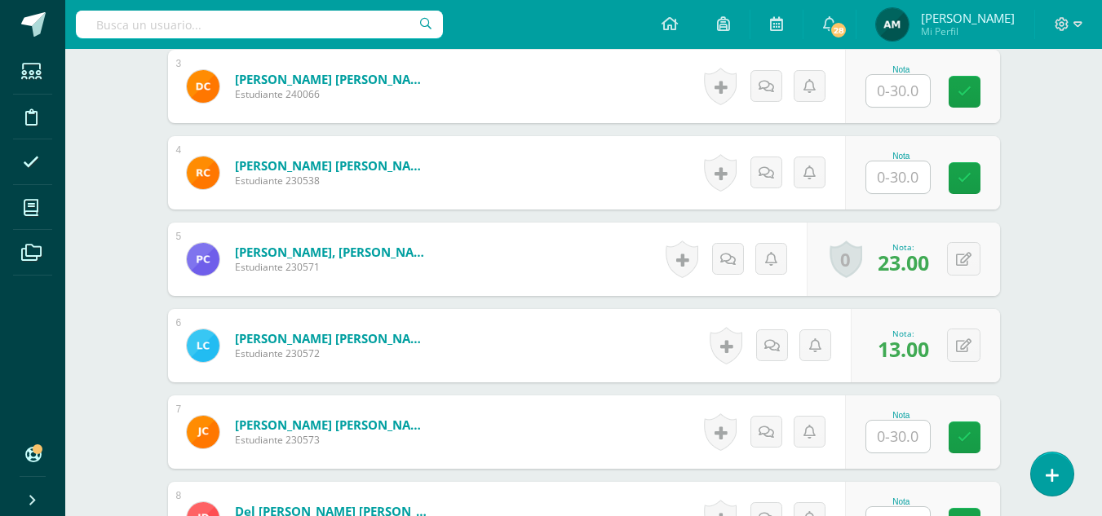
click at [892, 99] on input "text" at bounding box center [898, 91] width 64 height 32
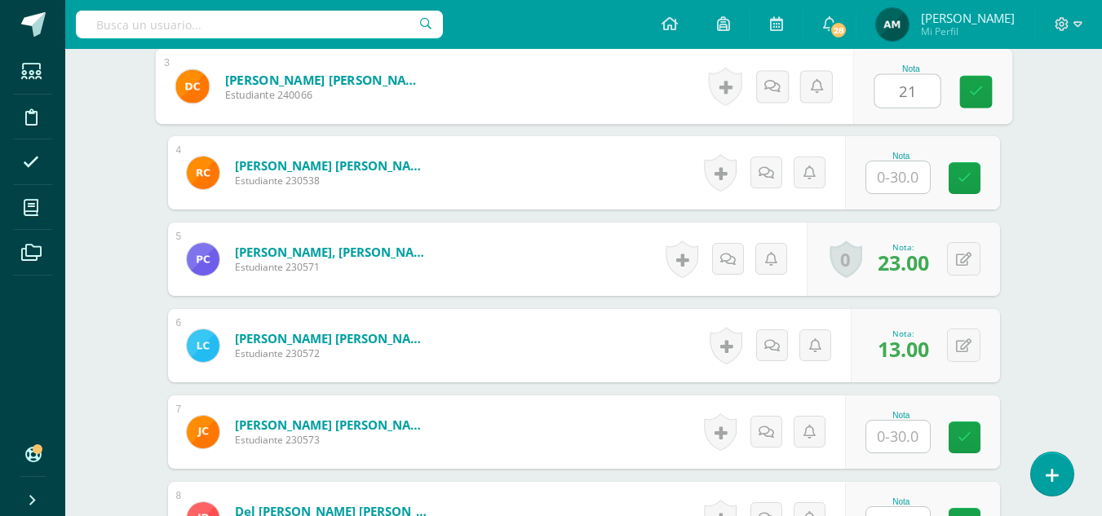
type input "21"
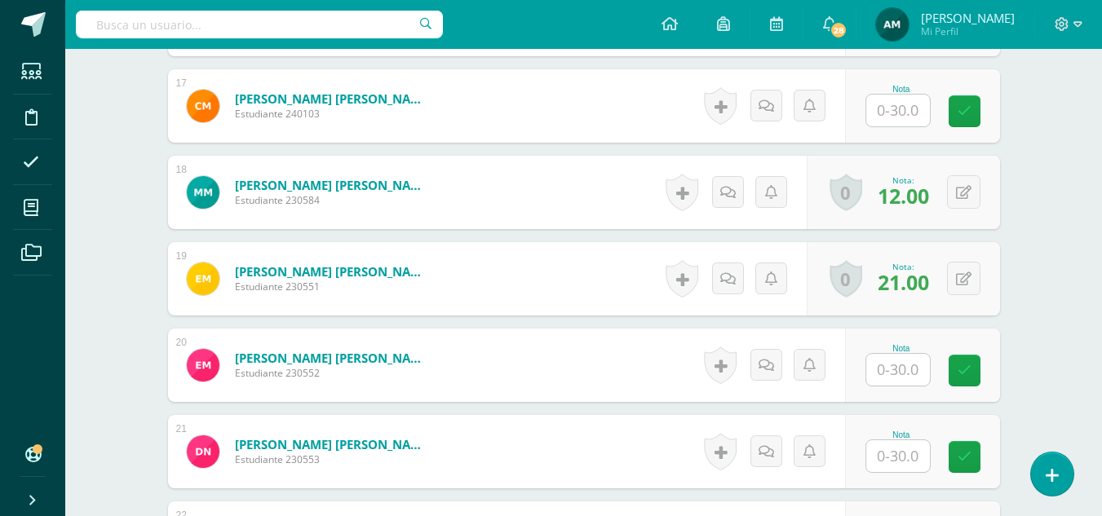
scroll to position [1901, 0]
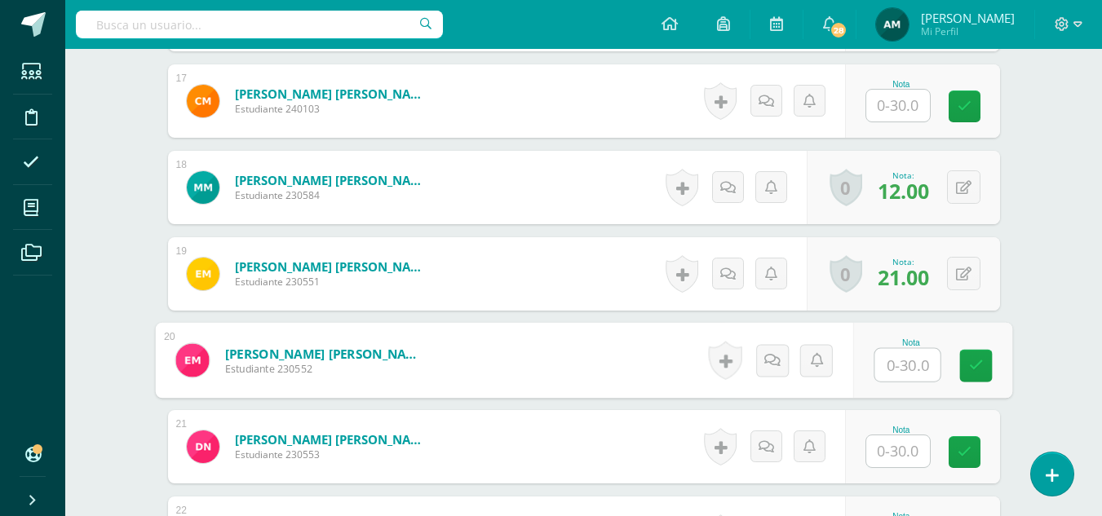
click at [898, 359] on input "text" at bounding box center [906, 365] width 65 height 33
type input "20"
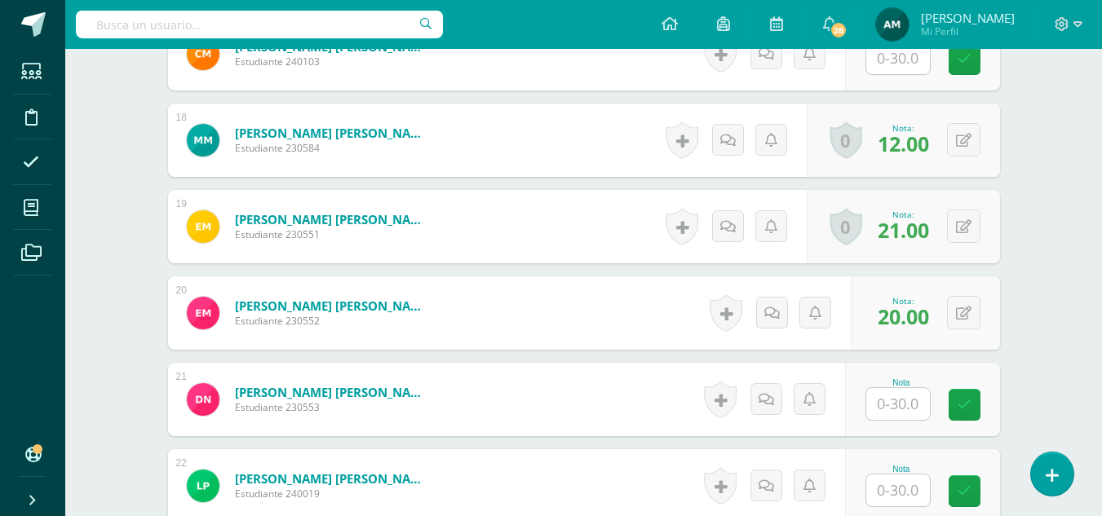
scroll to position [1953, 0]
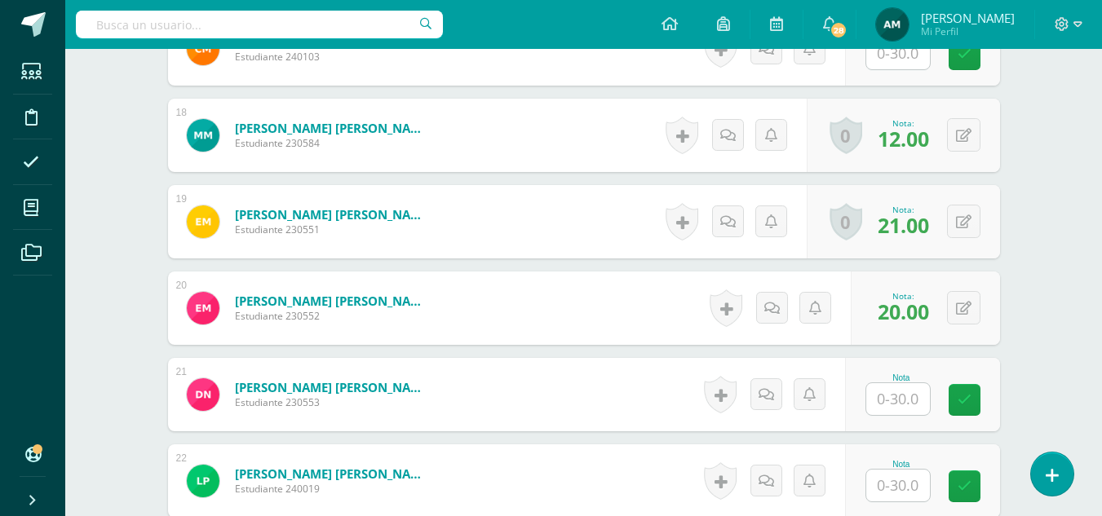
click at [886, 392] on input "text" at bounding box center [898, 399] width 64 height 32
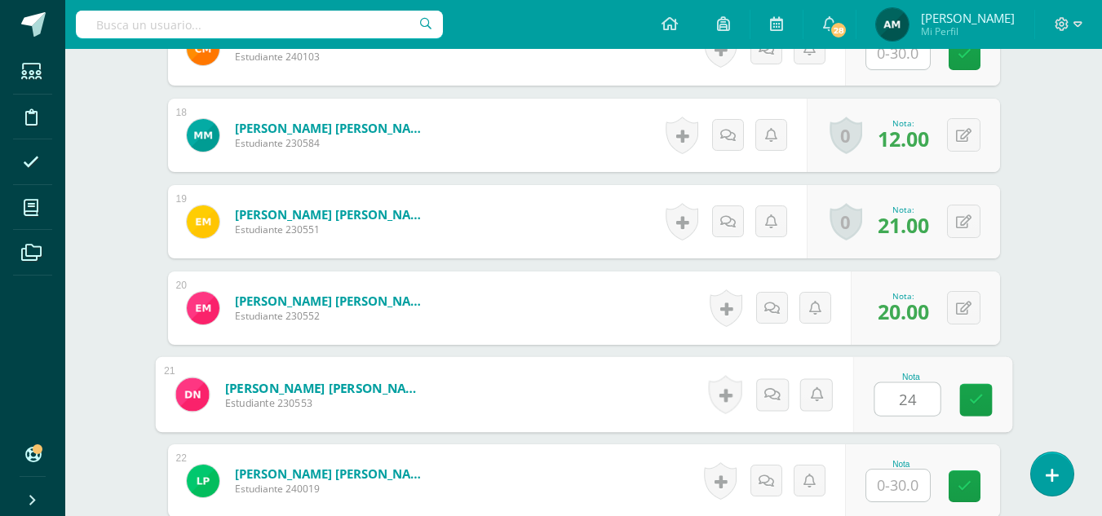
type input "24"
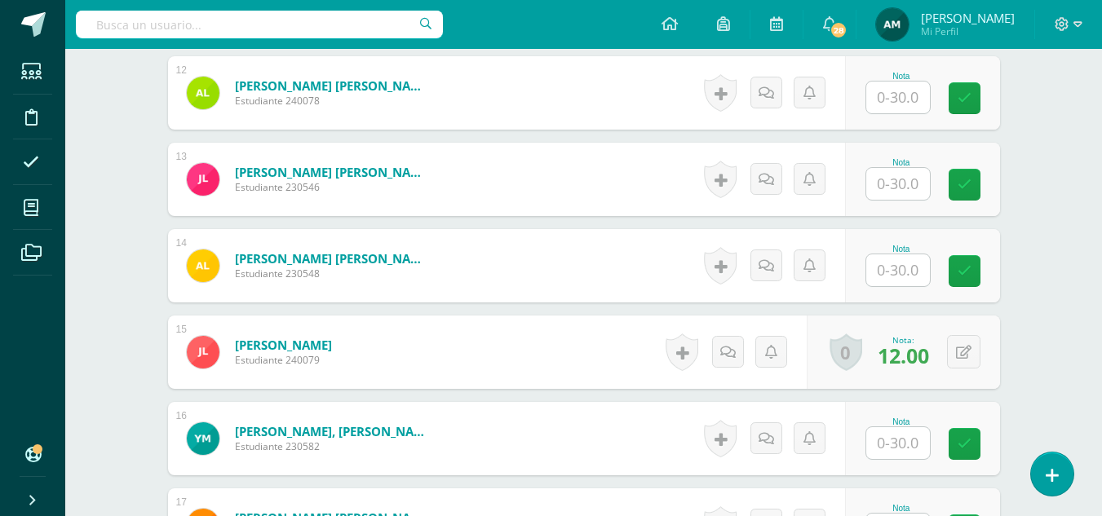
scroll to position [1446, 0]
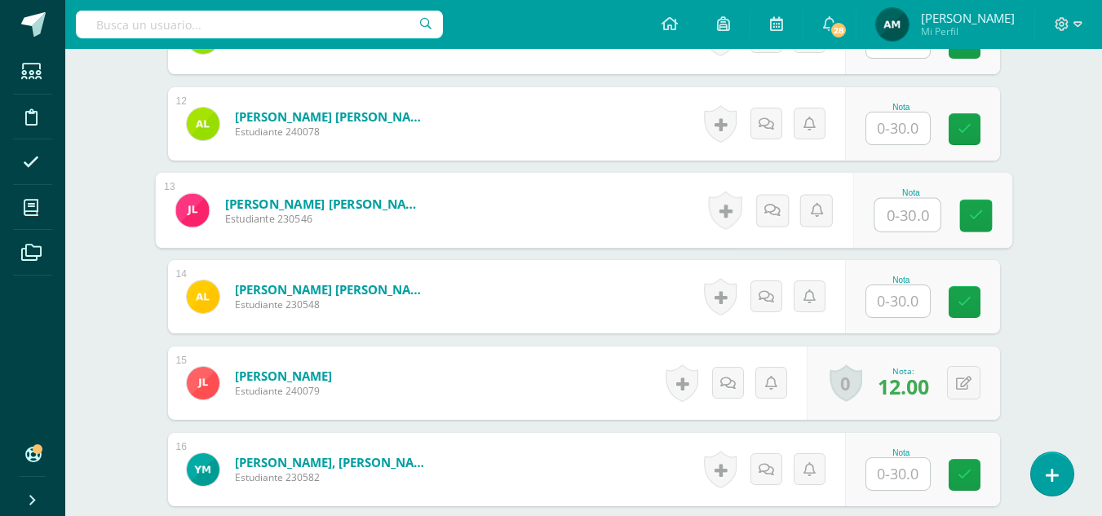
click at [893, 211] on input "text" at bounding box center [906, 215] width 65 height 33
type input "18"
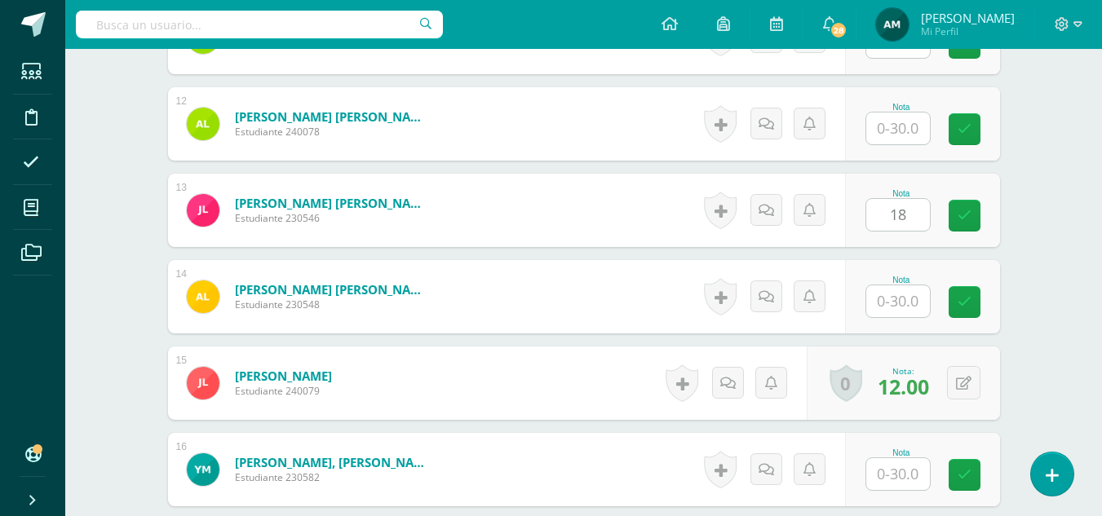
click at [1034, 258] on div "Administración Quinto Bach. Progra "Progra A" Herramientas Detalle de asistenci…" at bounding box center [583, 124] width 1037 height 3042
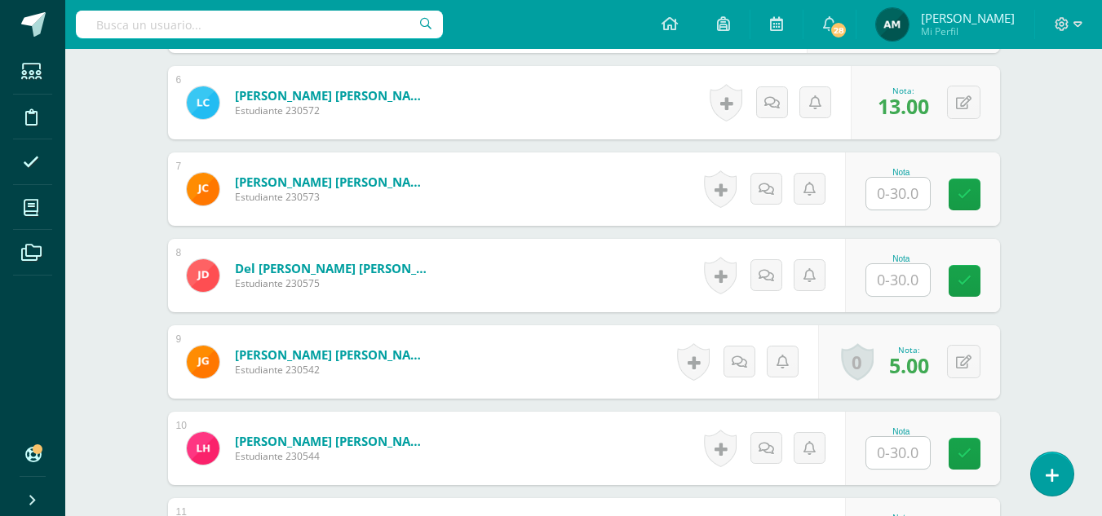
scroll to position [918, 0]
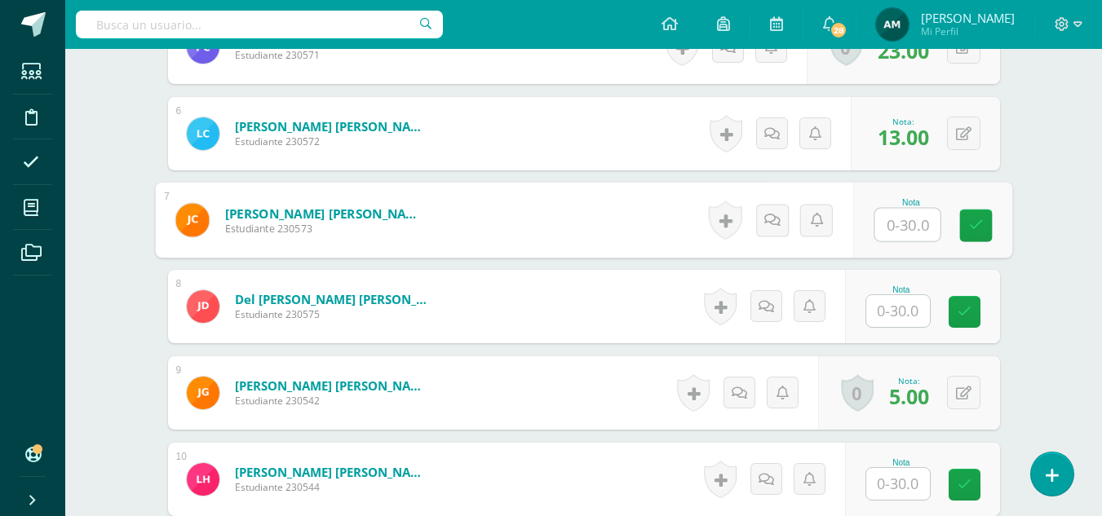
click at [874, 231] on input "text" at bounding box center [906, 225] width 65 height 33
type input "18"
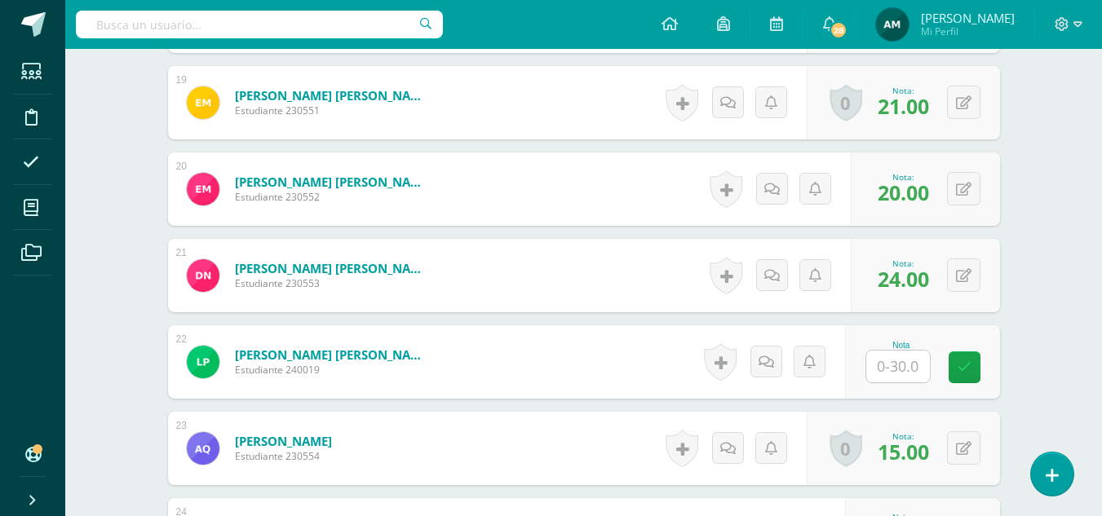
scroll to position [2083, 0]
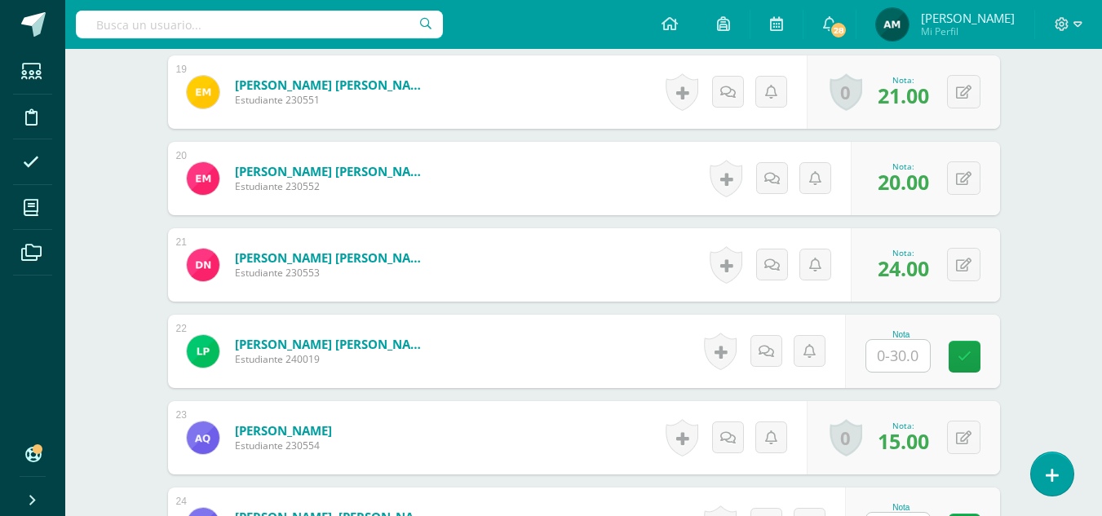
click at [894, 349] on input "text" at bounding box center [898, 356] width 64 height 32
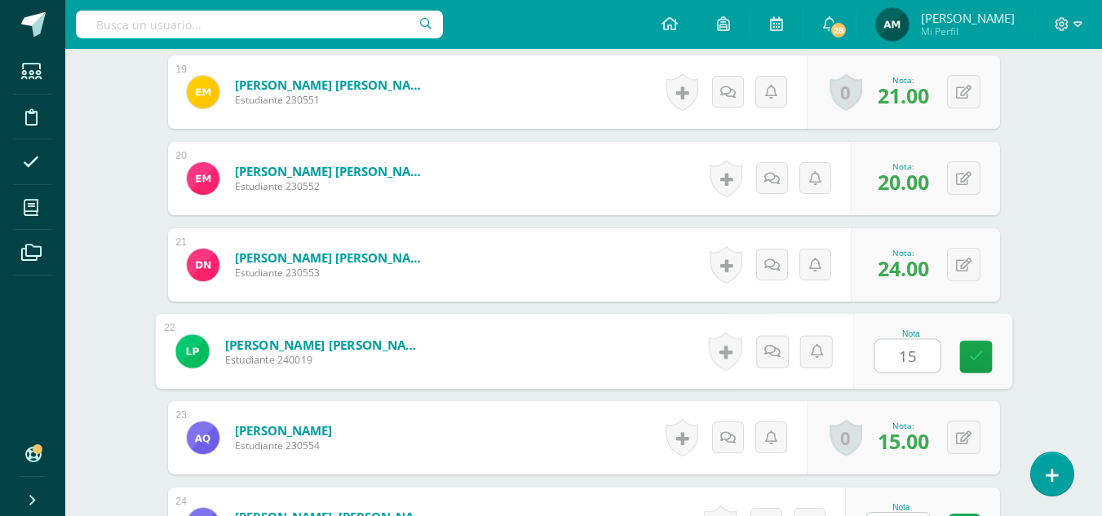
type input "15"
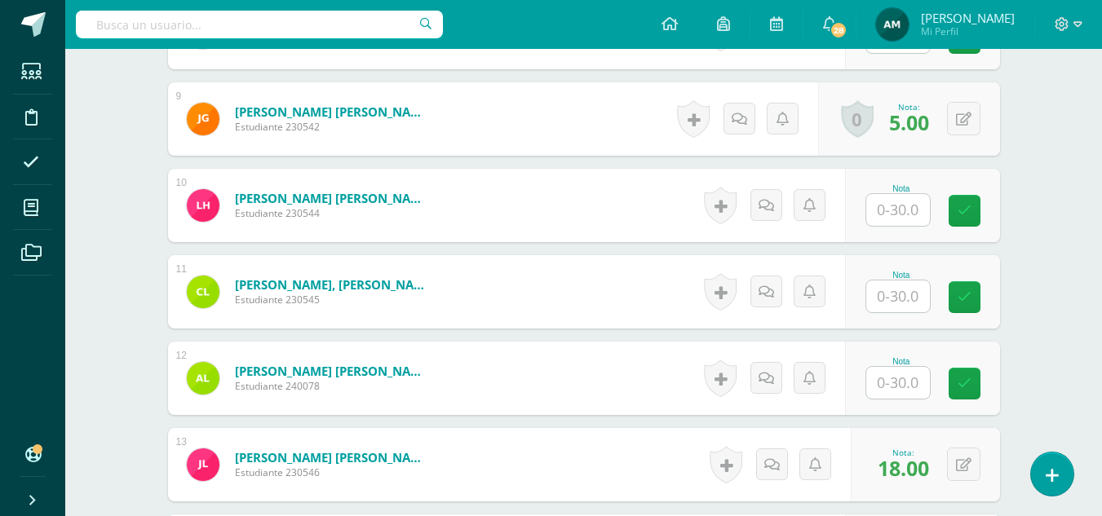
scroll to position [1187, 0]
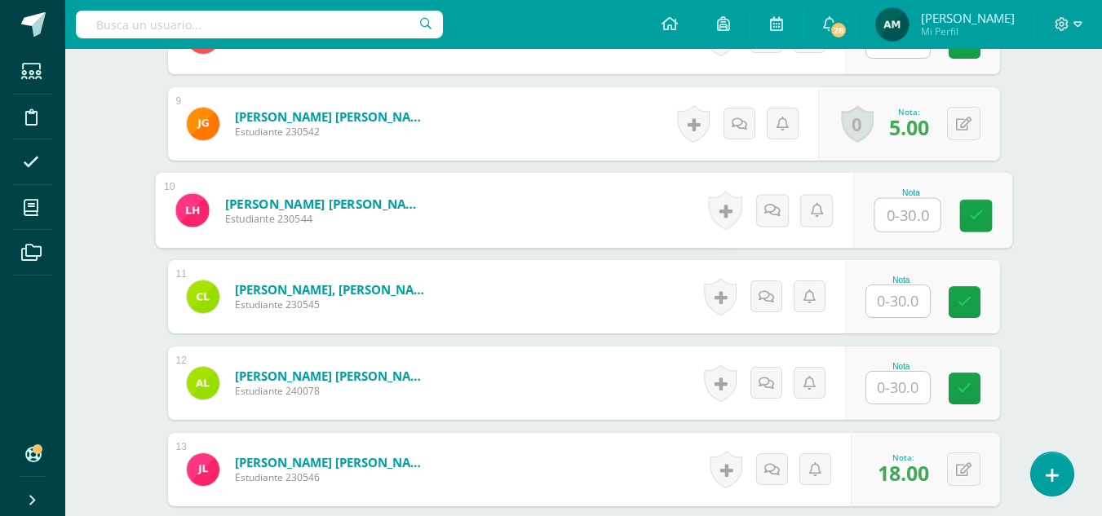
click at [897, 215] on input "text" at bounding box center [906, 215] width 65 height 33
type input "16"
click at [1042, 284] on div "Administración Quinto Bach. Progra "Progra A" Herramientas Detalle de asistenci…" at bounding box center [583, 383] width 1037 height 3042
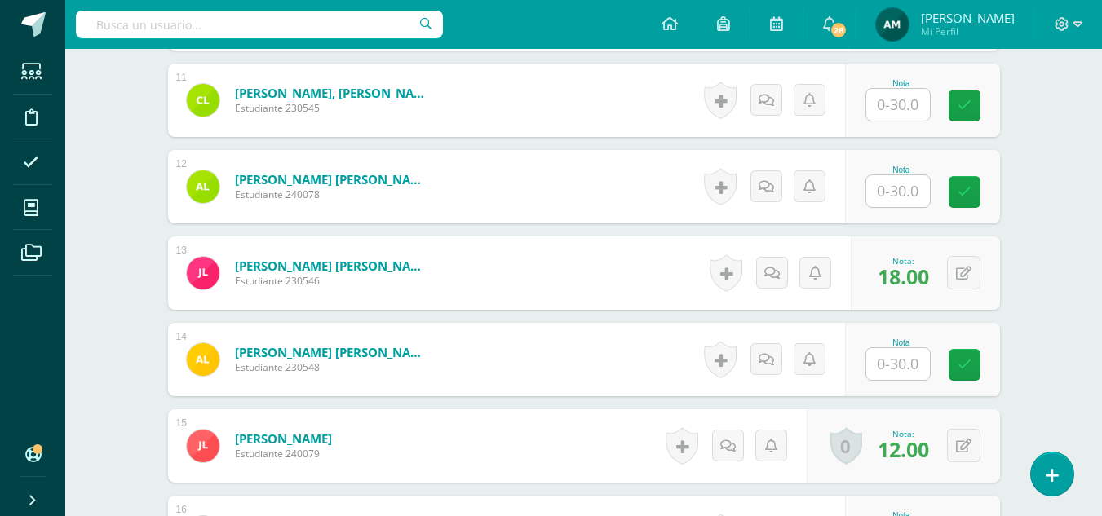
scroll to position [1389, 0]
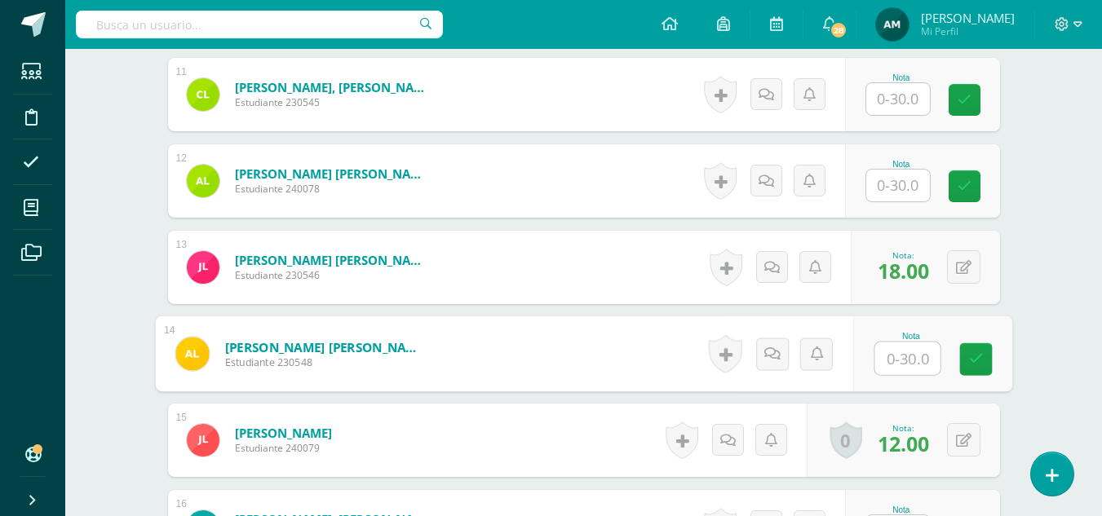
click at [896, 350] on input "text" at bounding box center [906, 359] width 65 height 33
type input "14"
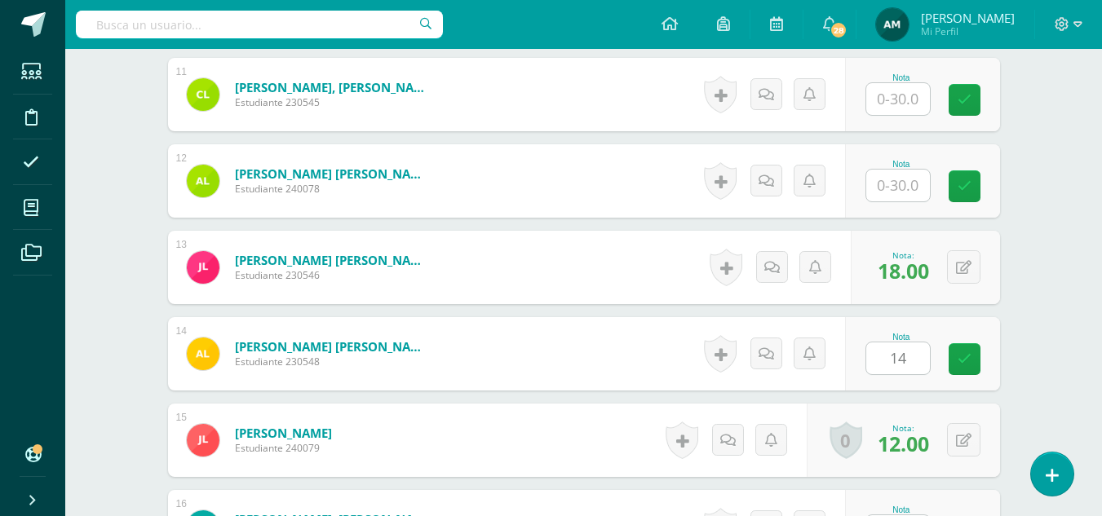
click at [1033, 359] on div "Administración Quinto Bach. Progra "Progra A" Herramientas Detalle de asistenci…" at bounding box center [583, 181] width 1037 height 3042
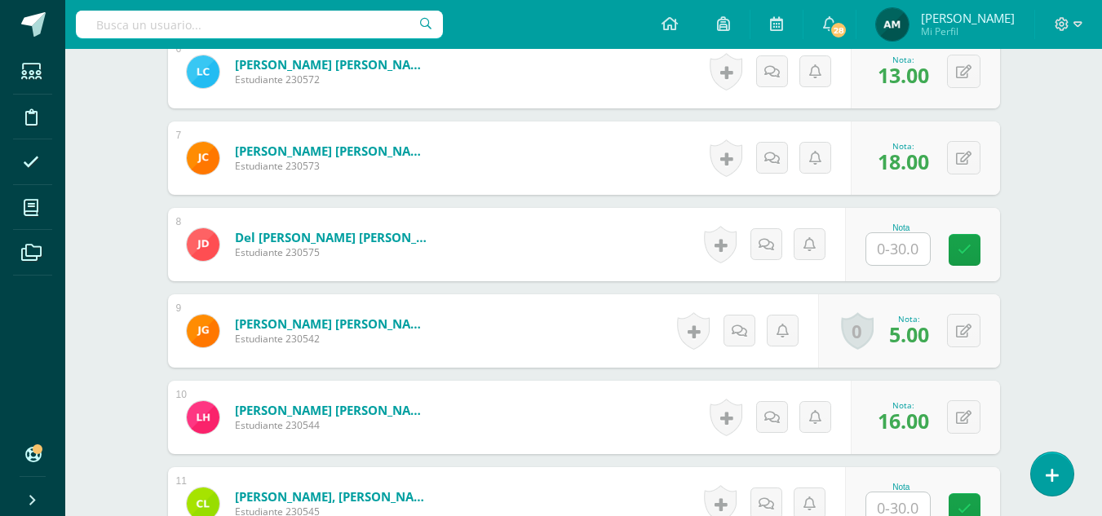
scroll to position [975, 0]
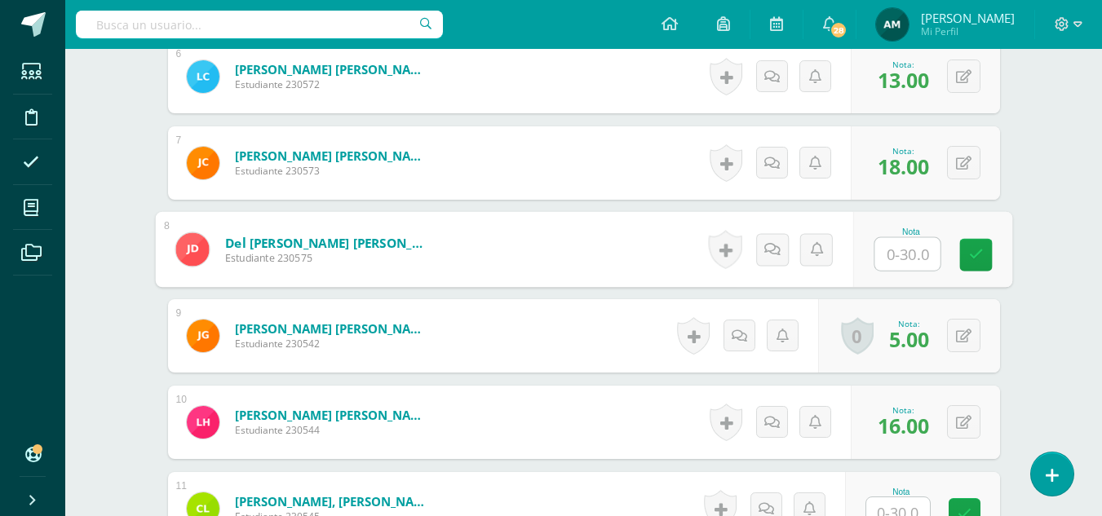
click at [899, 254] on input "text" at bounding box center [906, 254] width 65 height 33
type input "16"
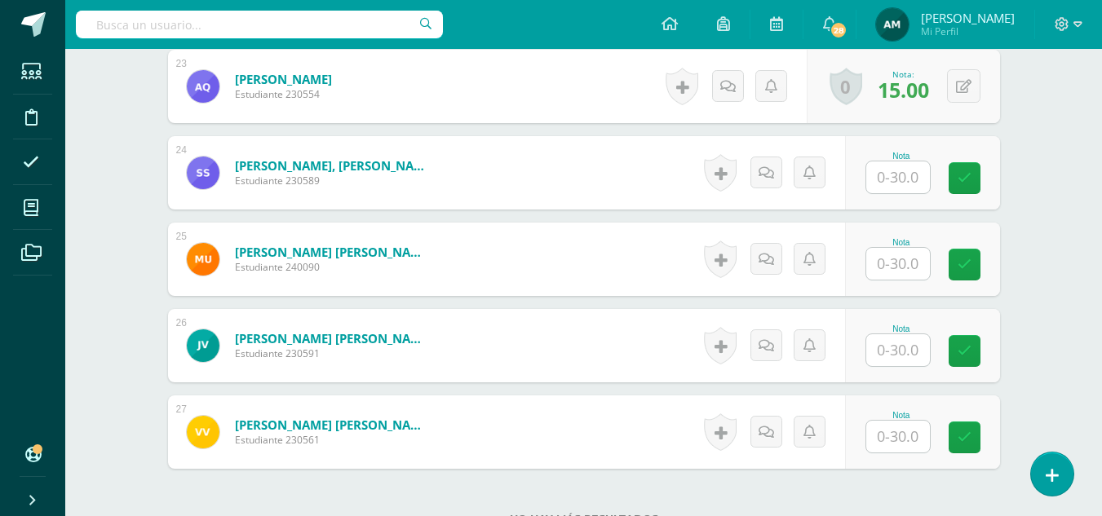
scroll to position [2502, 0]
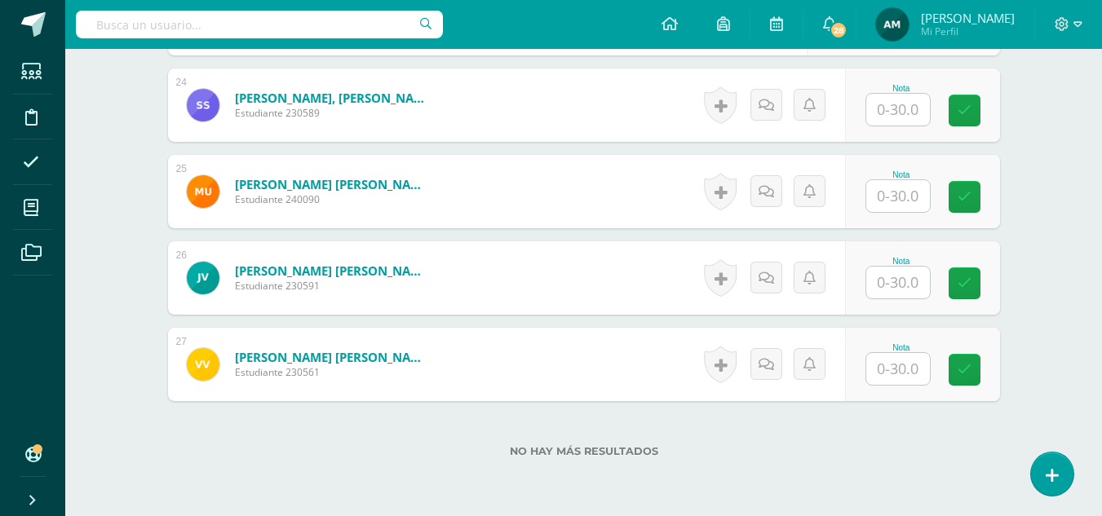
click at [887, 362] on input "text" at bounding box center [898, 369] width 64 height 32
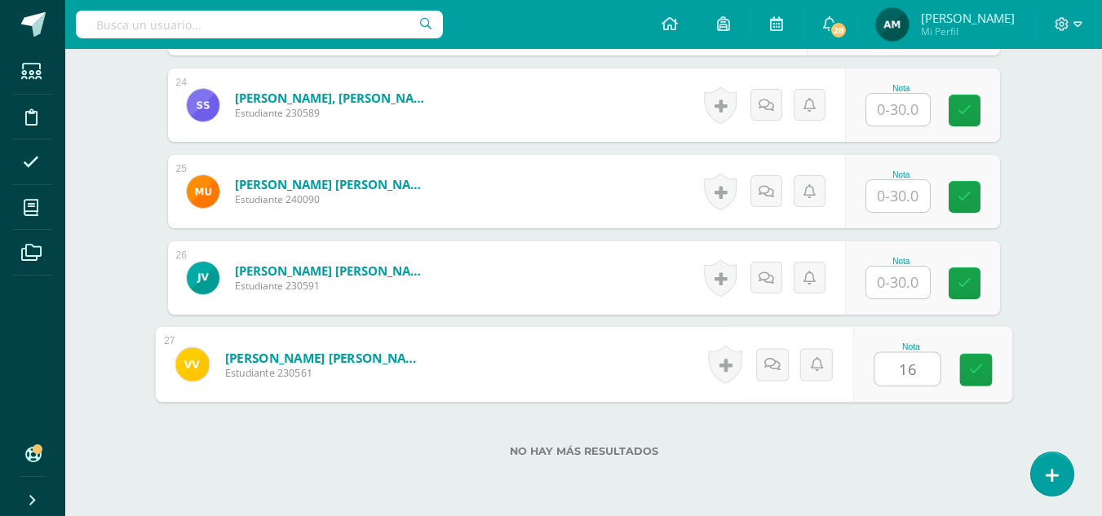
type input "16"
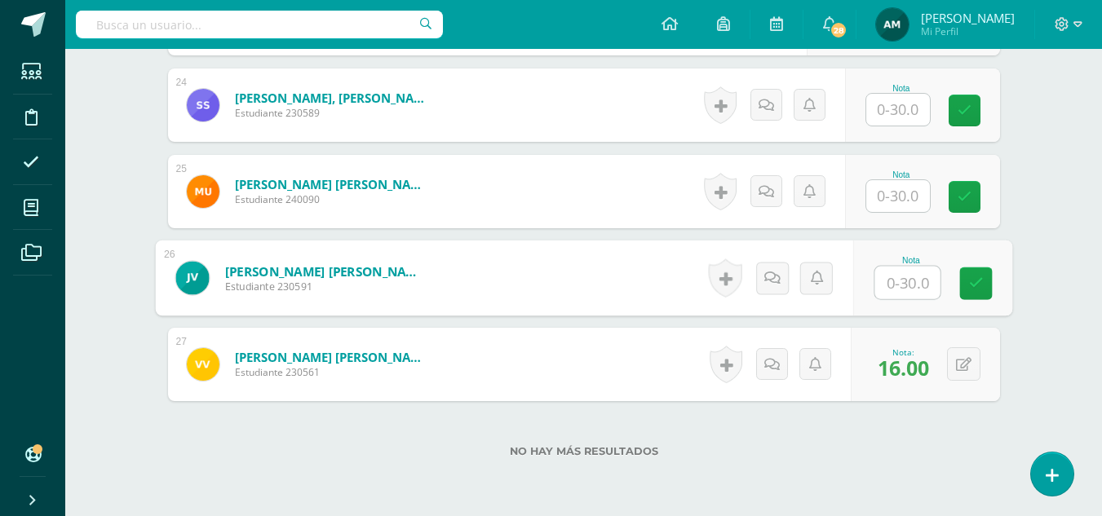
click at [896, 277] on input "text" at bounding box center [906, 283] width 65 height 33
type input "22"
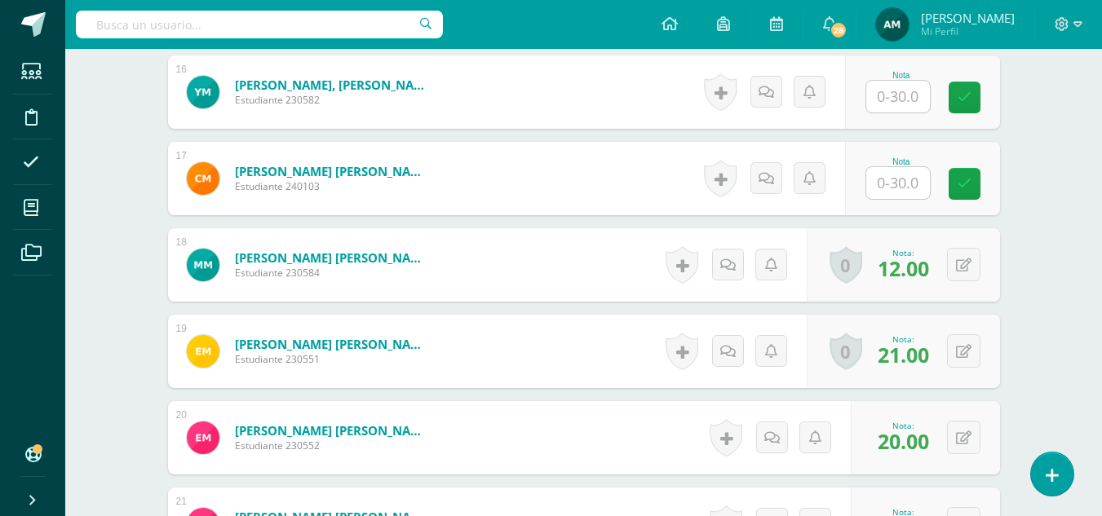
scroll to position [1819, 0]
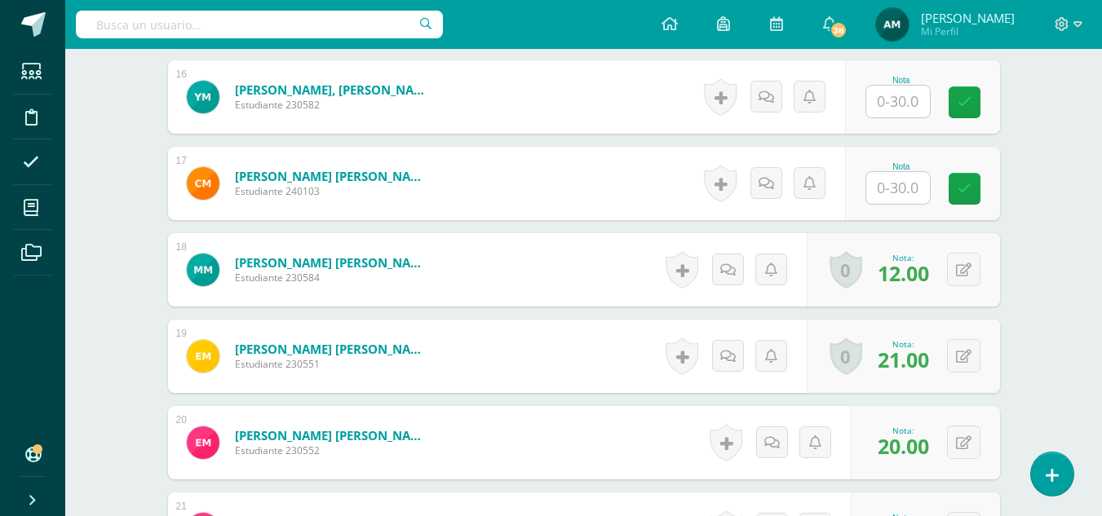
click at [895, 190] on input "text" at bounding box center [898, 188] width 64 height 32
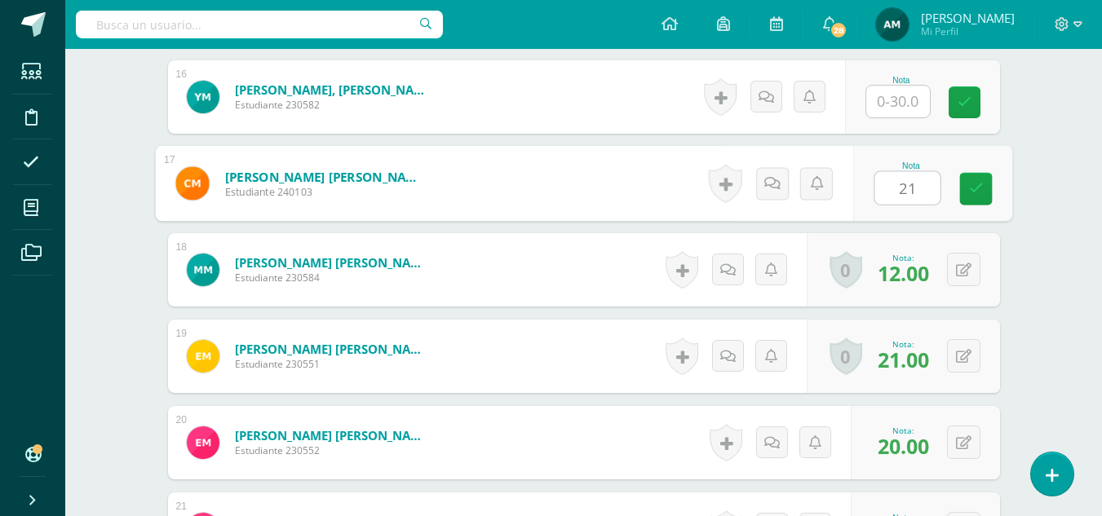
type input "21"
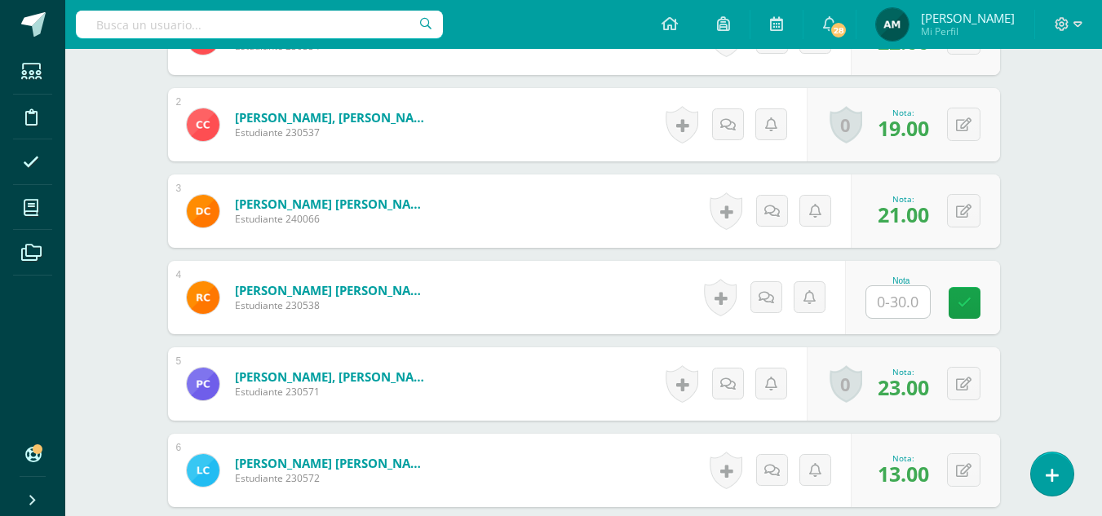
scroll to position [684, 0]
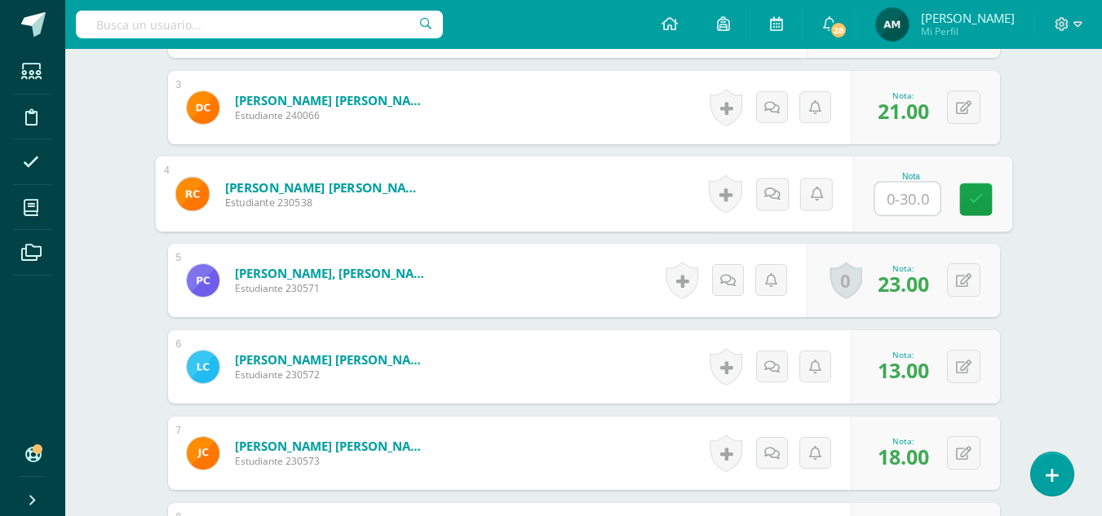
click at [887, 201] on input "text" at bounding box center [906, 199] width 65 height 33
type input "12"
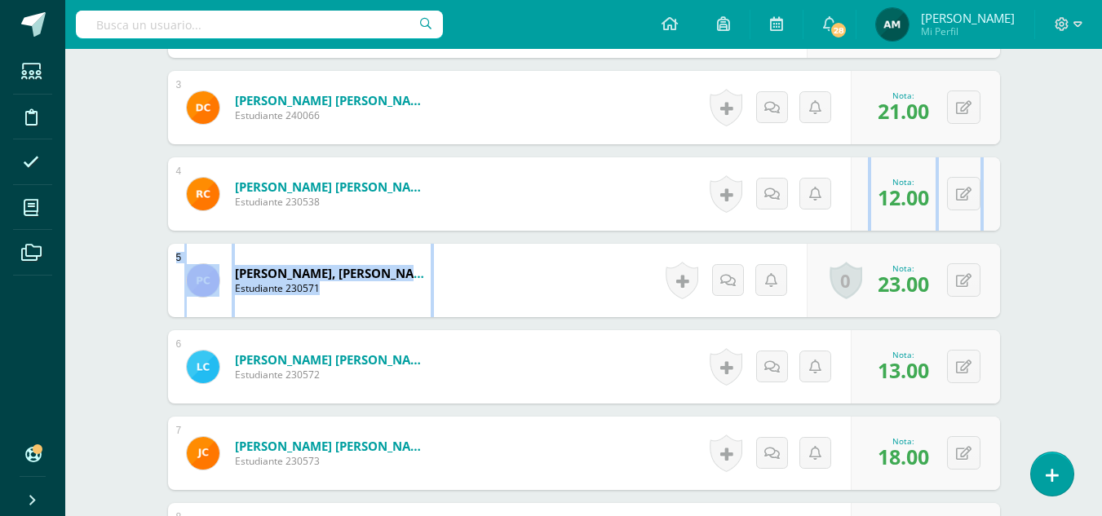
drag, startPoint x: 1100, startPoint y: 172, endPoint x: 1112, endPoint y: 254, distance: 83.2
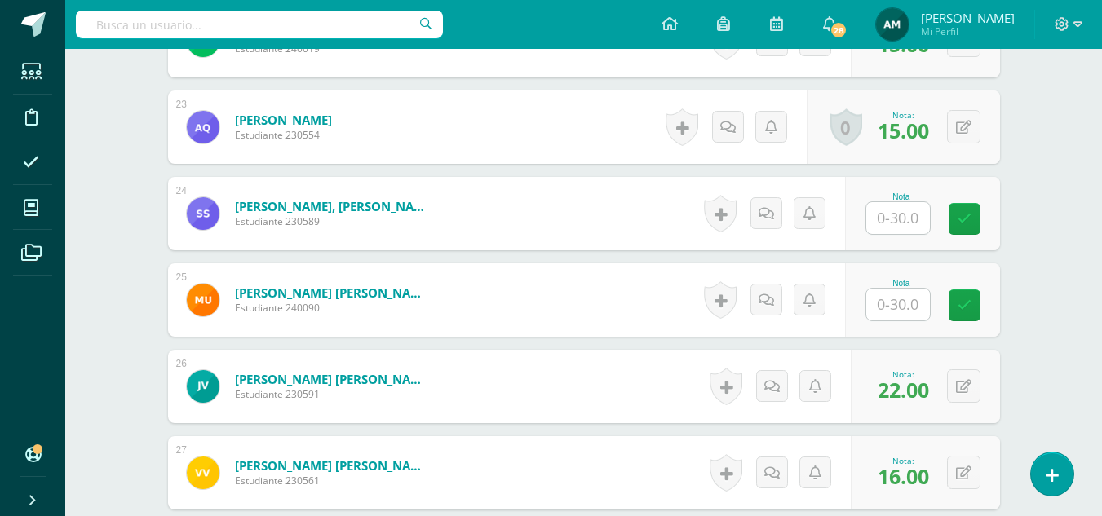
scroll to position [2409, 0]
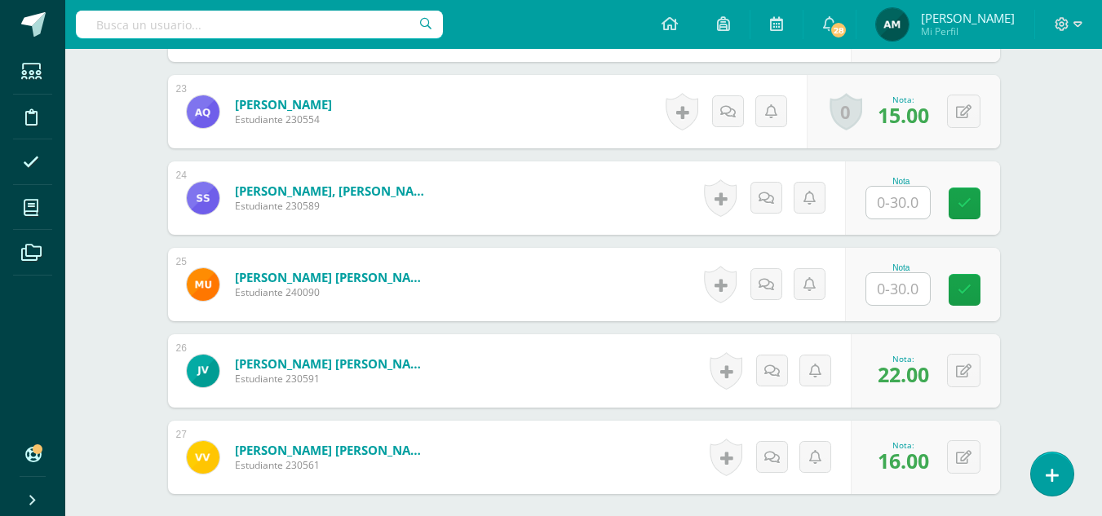
click at [890, 286] on input "text" at bounding box center [898, 289] width 64 height 32
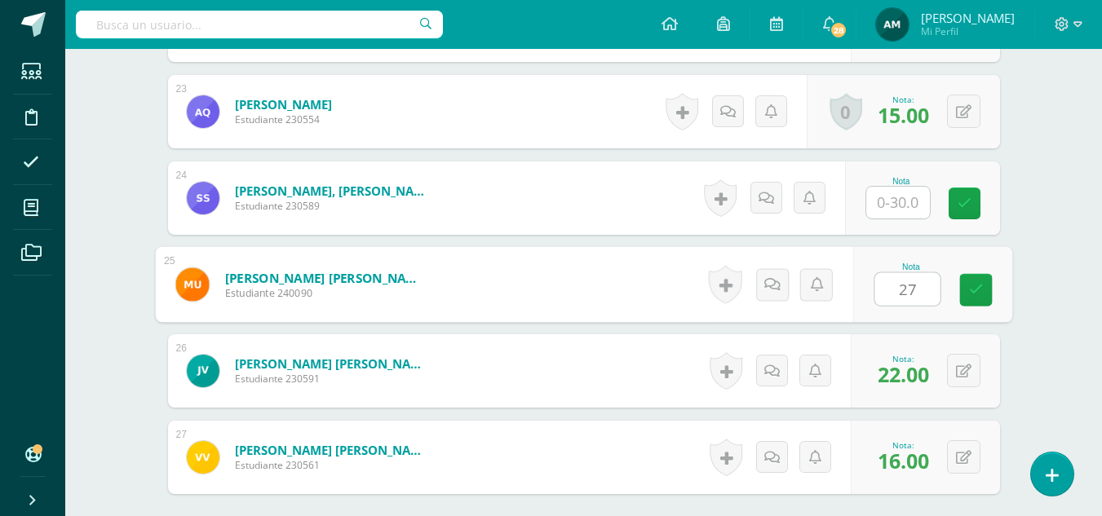
type input "27"
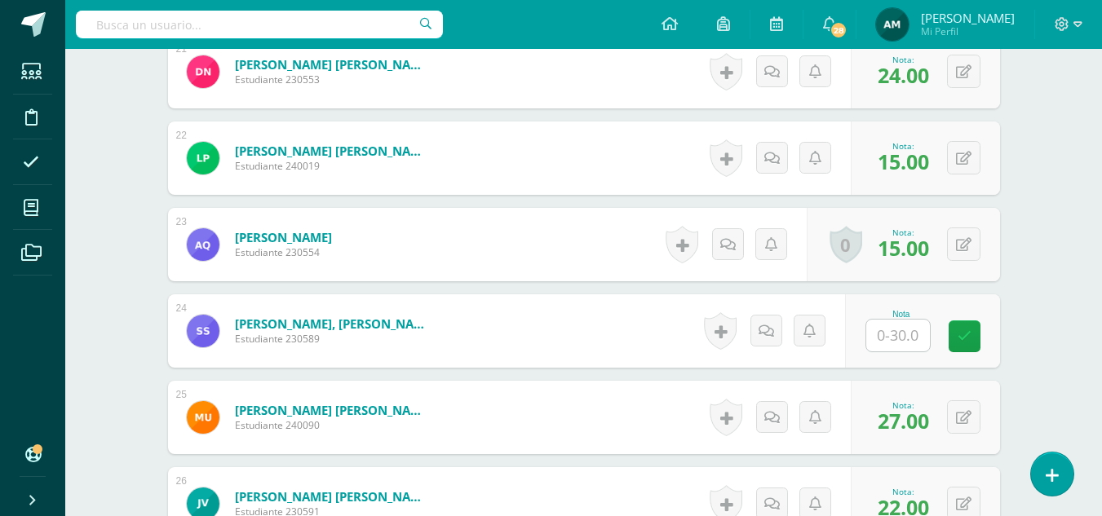
scroll to position [2248, 0]
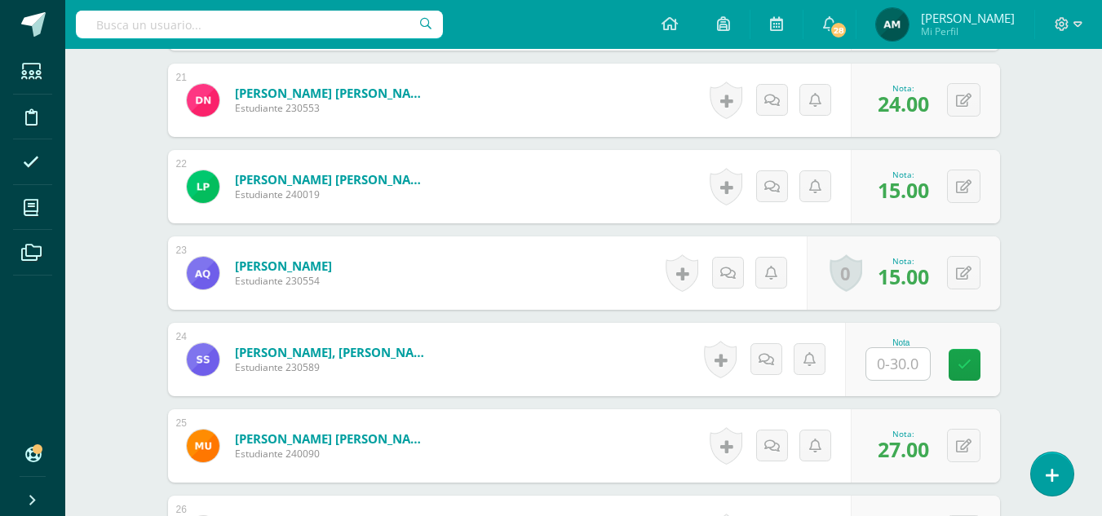
click at [891, 363] on input "text" at bounding box center [898, 364] width 64 height 32
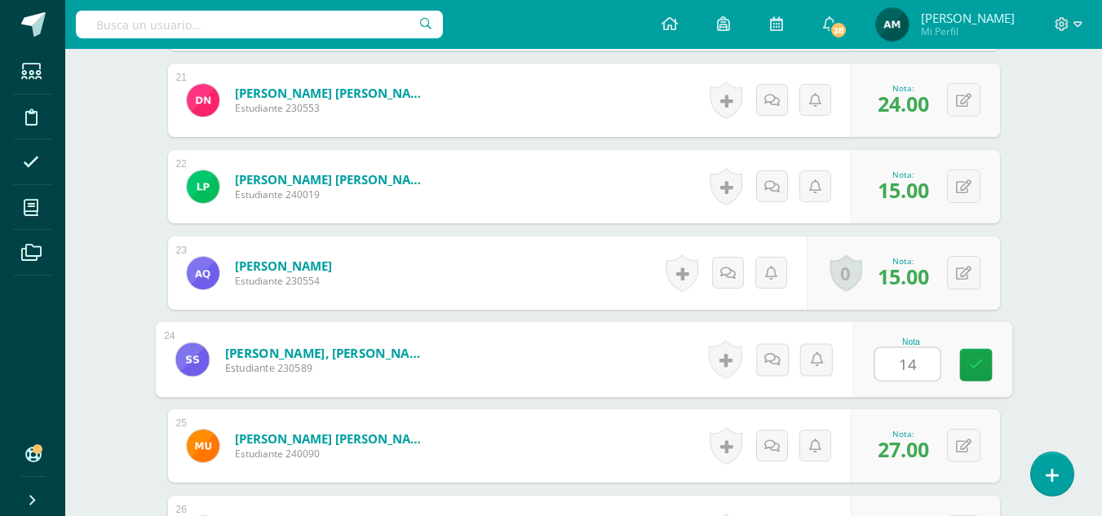
type input "14"
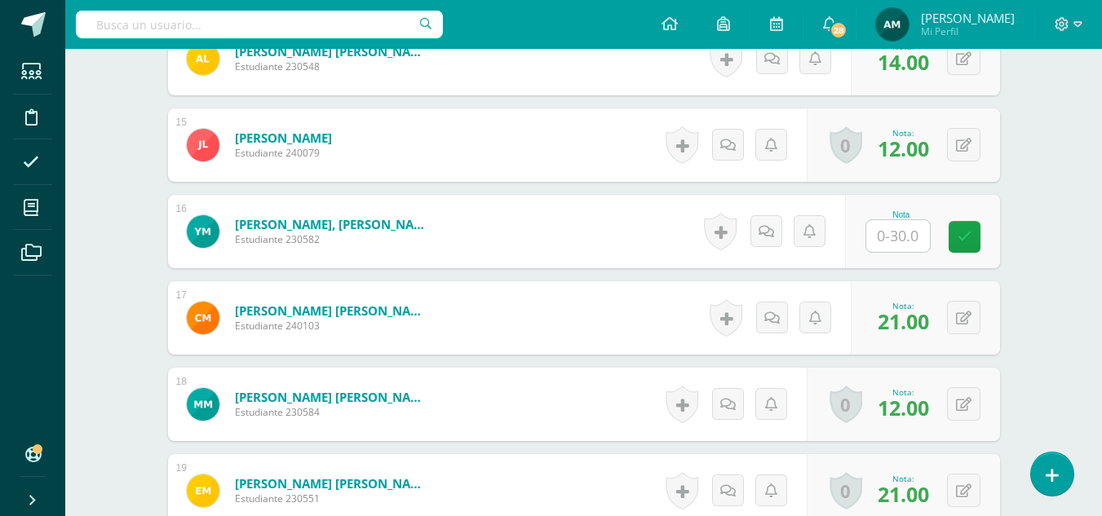
scroll to position [1677, 0]
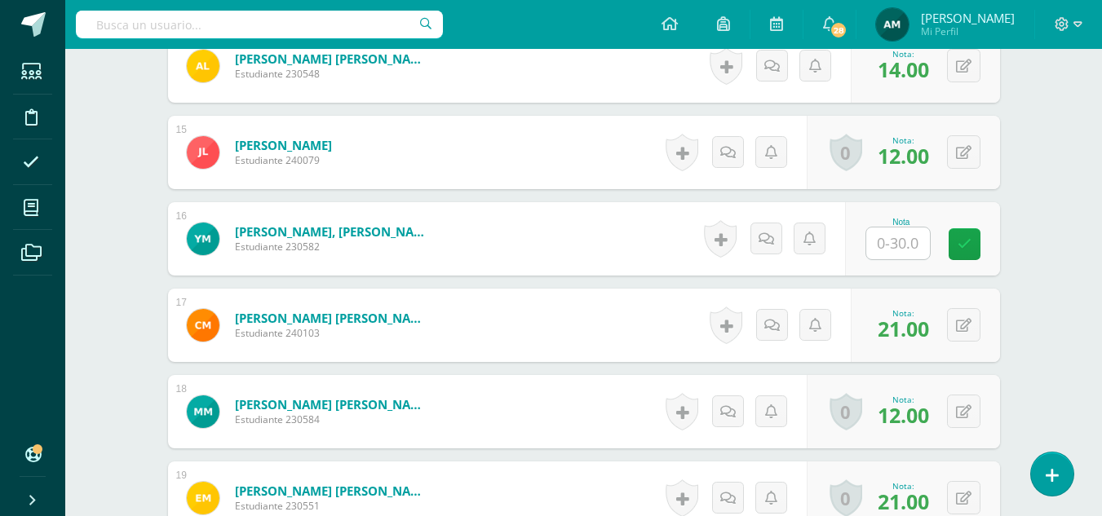
click at [901, 240] on input "text" at bounding box center [898, 244] width 64 height 32
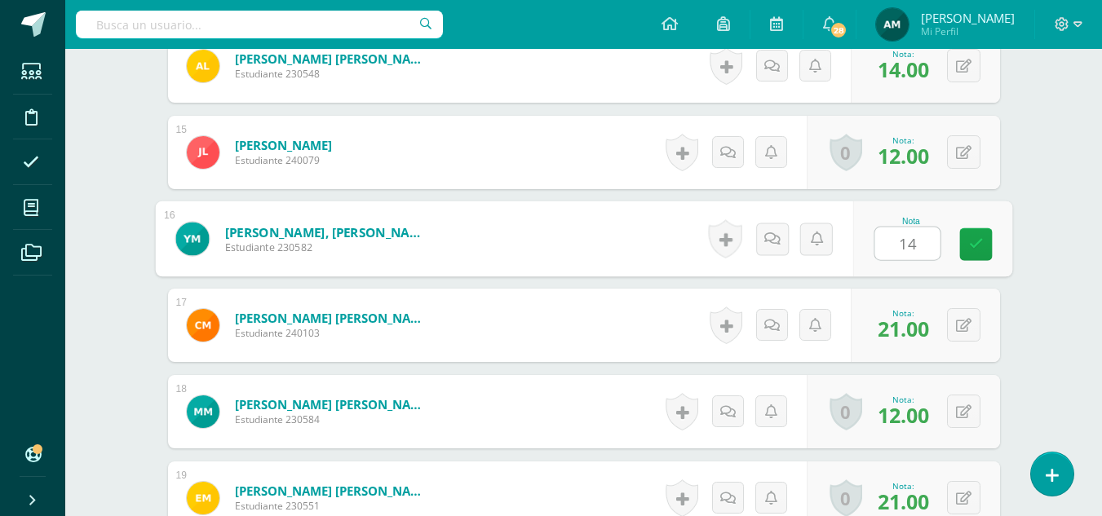
type input "14"
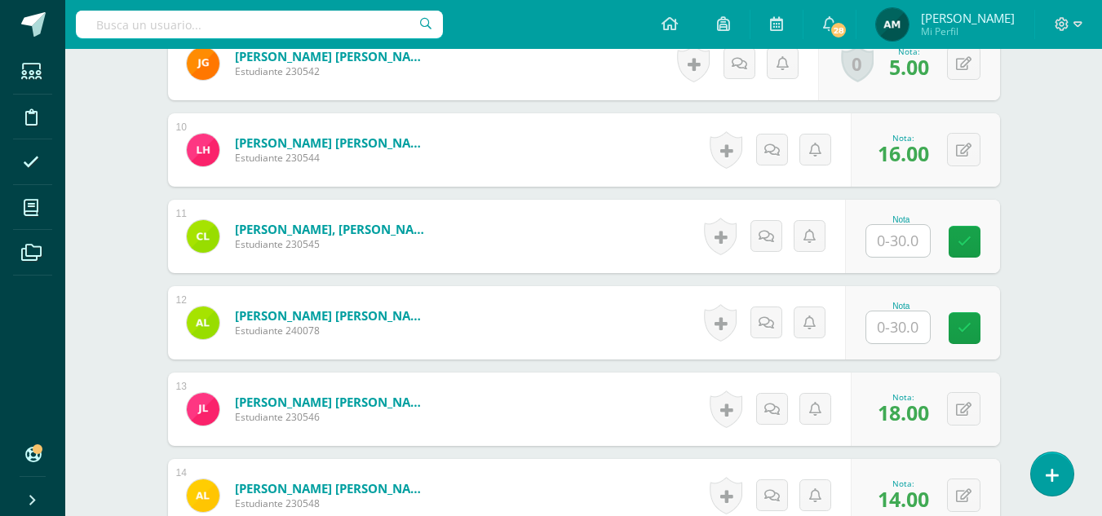
scroll to position [1232, 0]
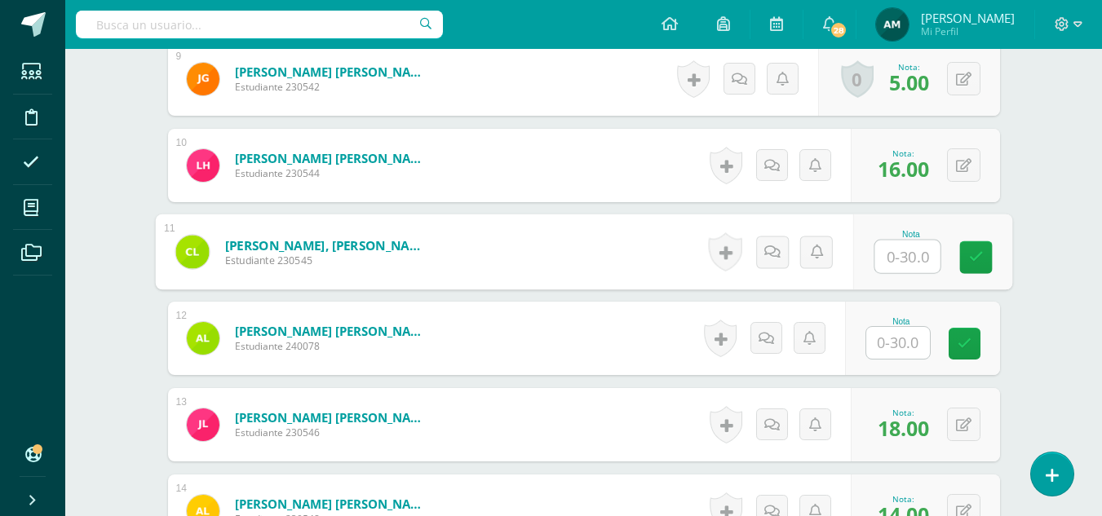
click at [887, 250] on input "text" at bounding box center [906, 257] width 65 height 33
type input "19"
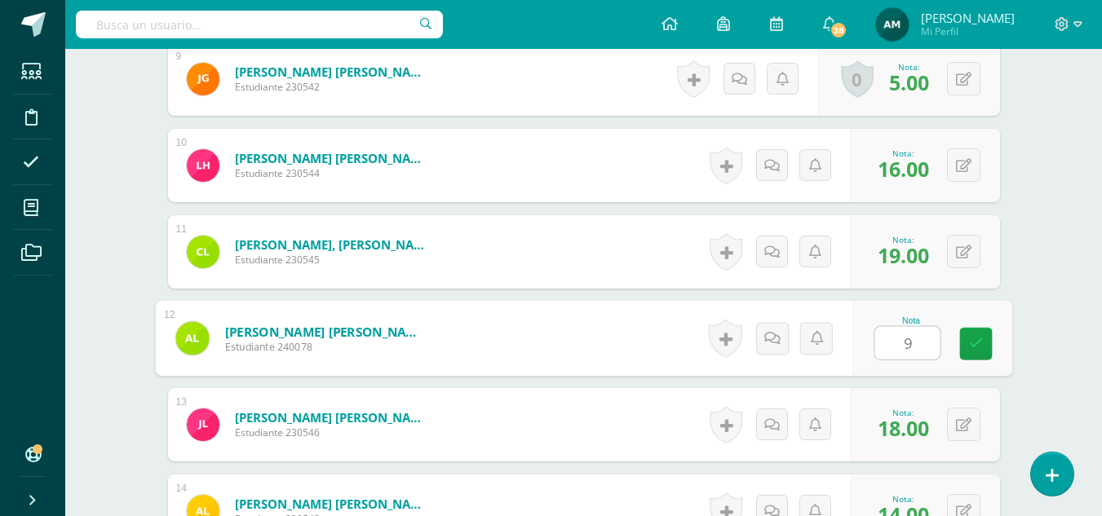
type input "9"
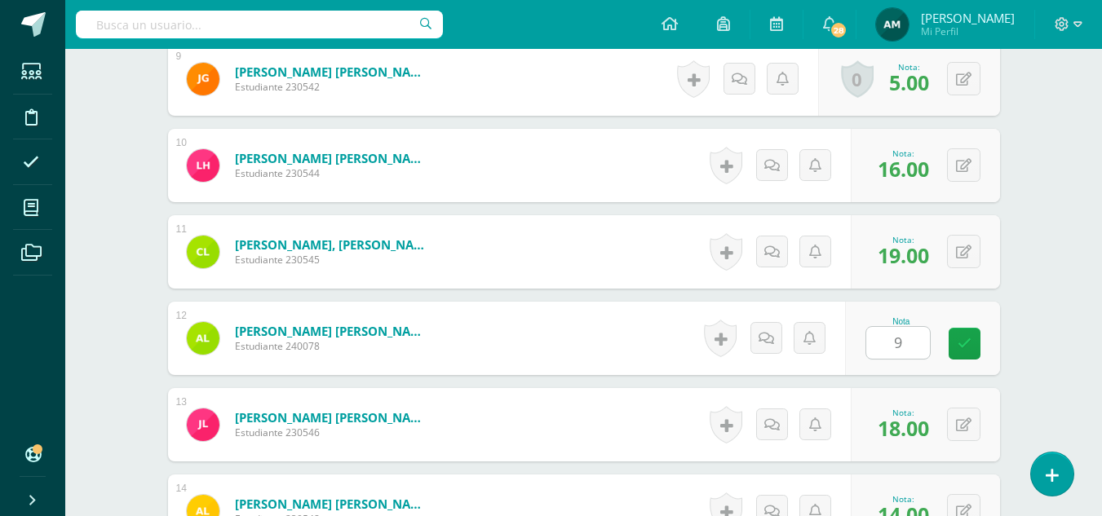
click at [1023, 140] on div "¿Estás seguro que quieres eliminar esta actividad? Esto borrará la actividad y …" at bounding box center [583, 394] width 897 height 2929
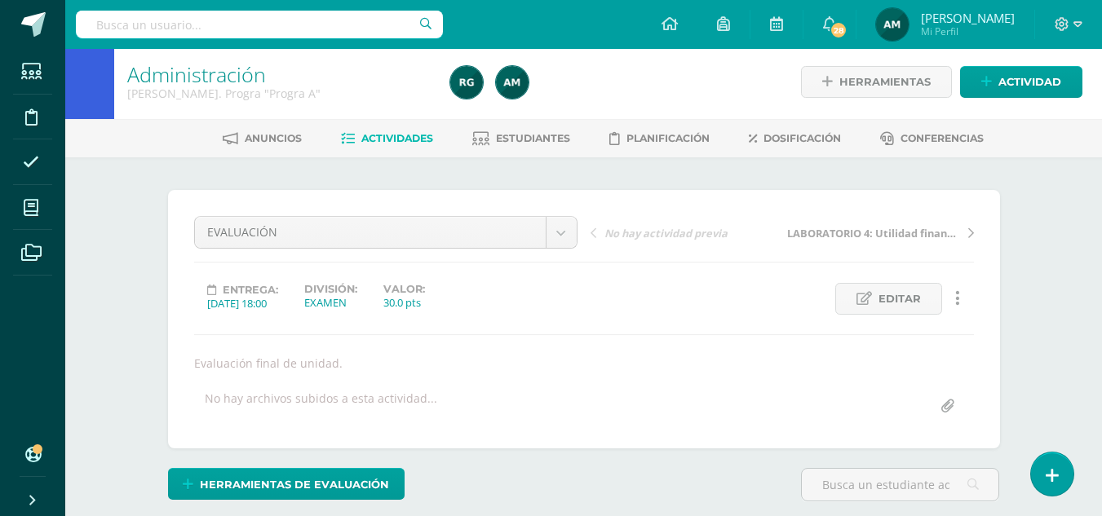
scroll to position [0, 0]
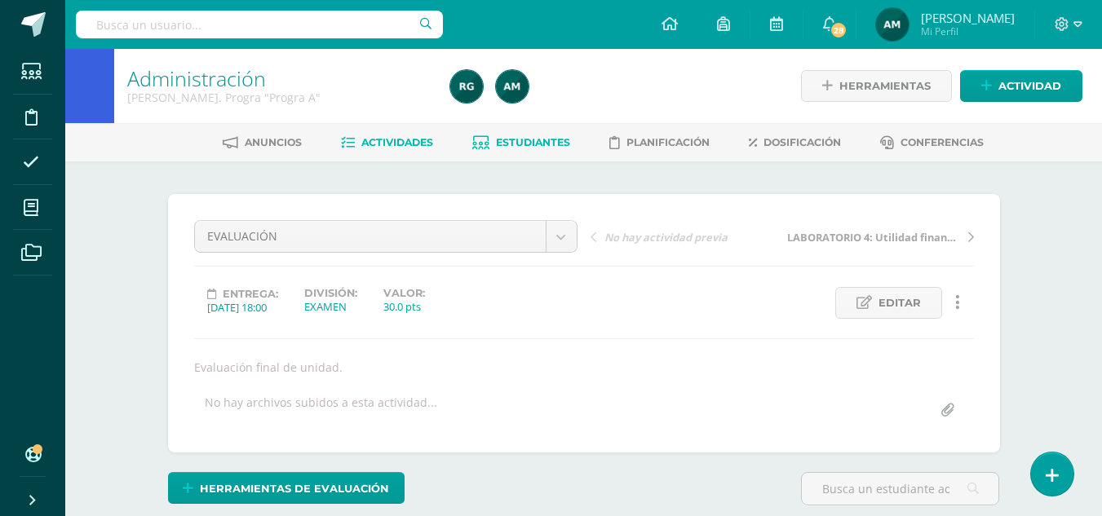
click at [523, 137] on span "Estudiantes" at bounding box center [533, 142] width 74 height 12
